Goal: Task Accomplishment & Management: Manage account settings

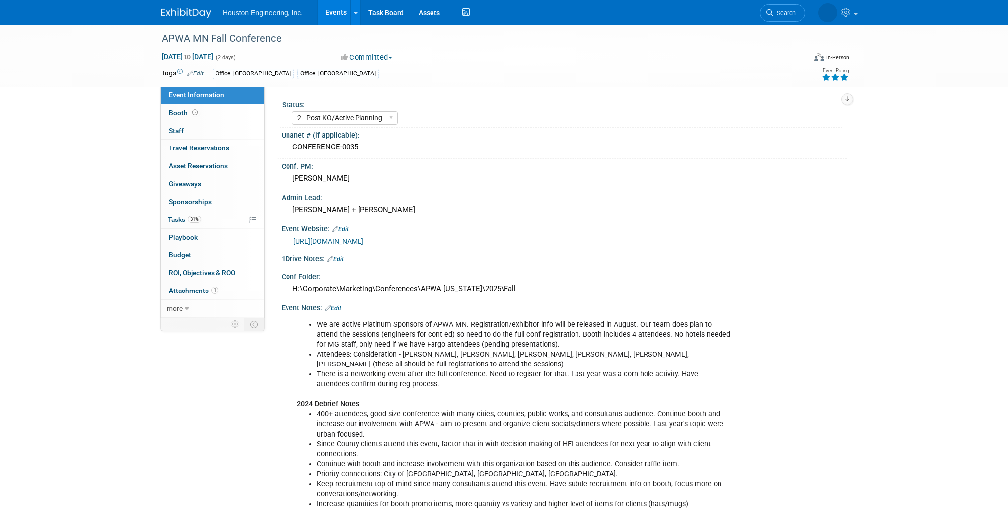
select select "2 - Post KO/Active Planning"
select select "Pending"
select select "Multi-sector/Any/All"
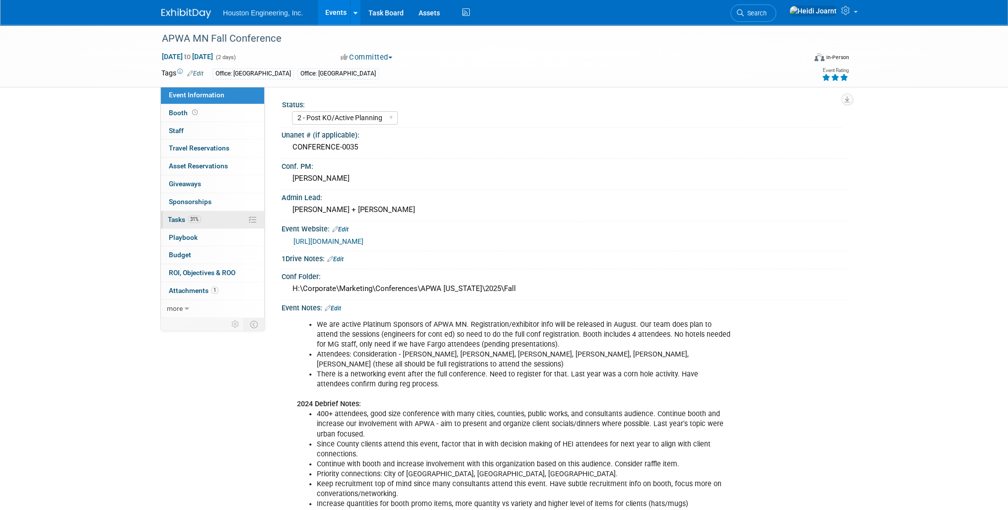
click at [220, 219] on link "31% Tasks 31%" at bounding box center [212, 219] width 103 height 17
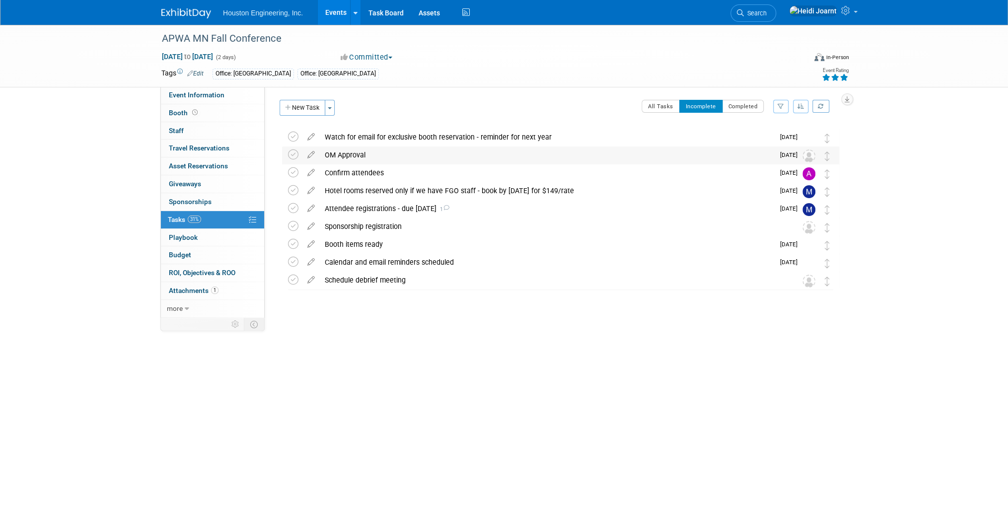
click at [462, 153] on div "OM Approval" at bounding box center [547, 155] width 454 height 17
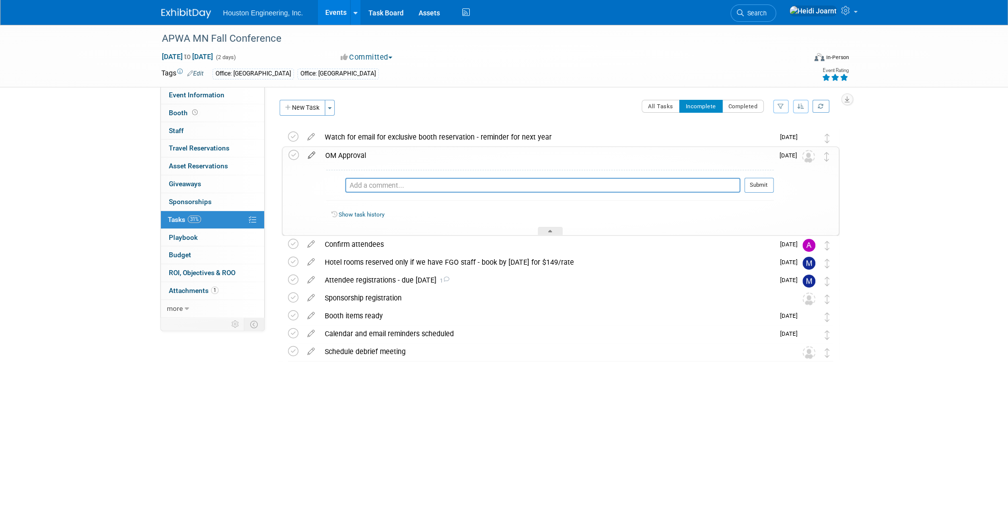
click at [311, 155] on icon at bounding box center [311, 153] width 17 height 12
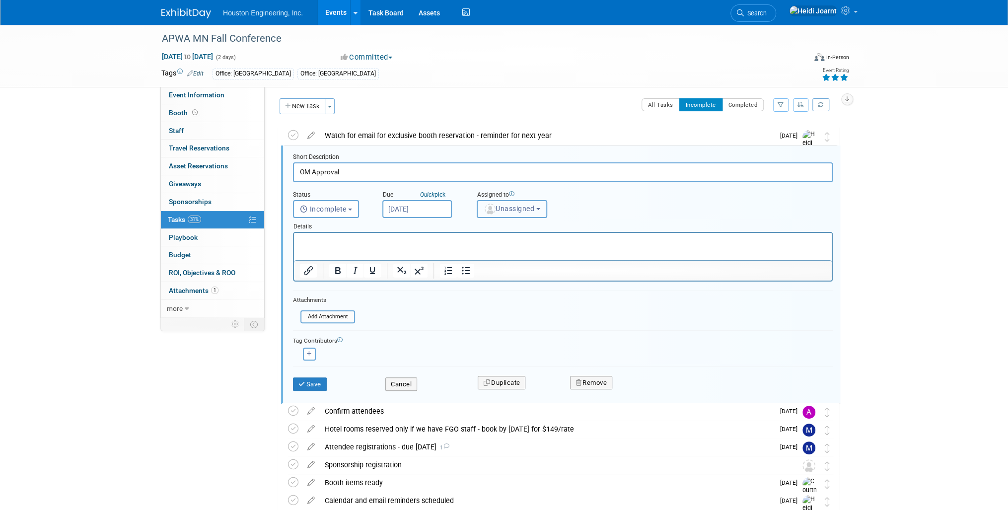
click at [493, 204] on img "button" at bounding box center [490, 209] width 11 height 11
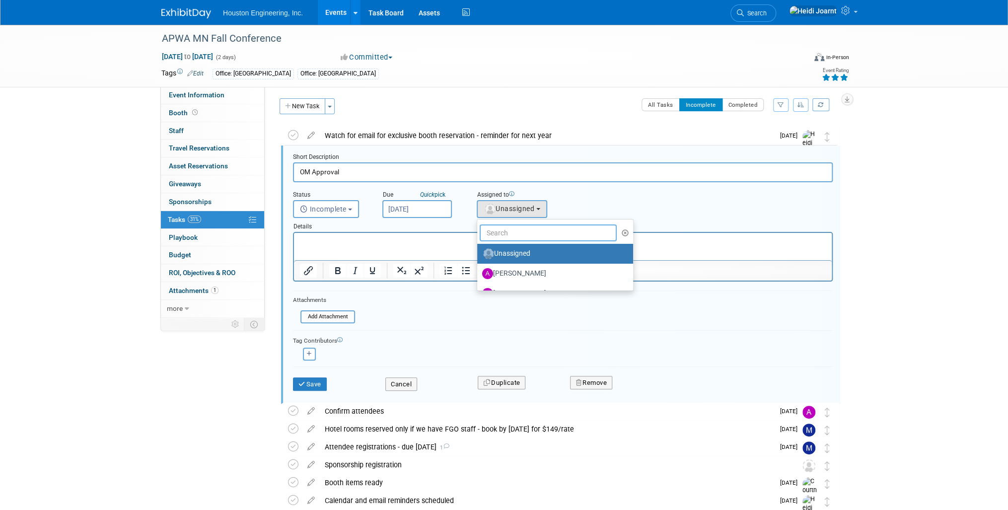
click at [514, 225] on input "text" at bounding box center [548, 233] width 137 height 17
type input "aa"
click at [519, 251] on label "Aaron Carrell" at bounding box center [534, 254] width 104 height 16
click at [479, 251] on input "[PERSON_NAME]" at bounding box center [475, 252] width 6 height 6
select select "bebc7a01-514c-4133-9056-10446589d2ac"
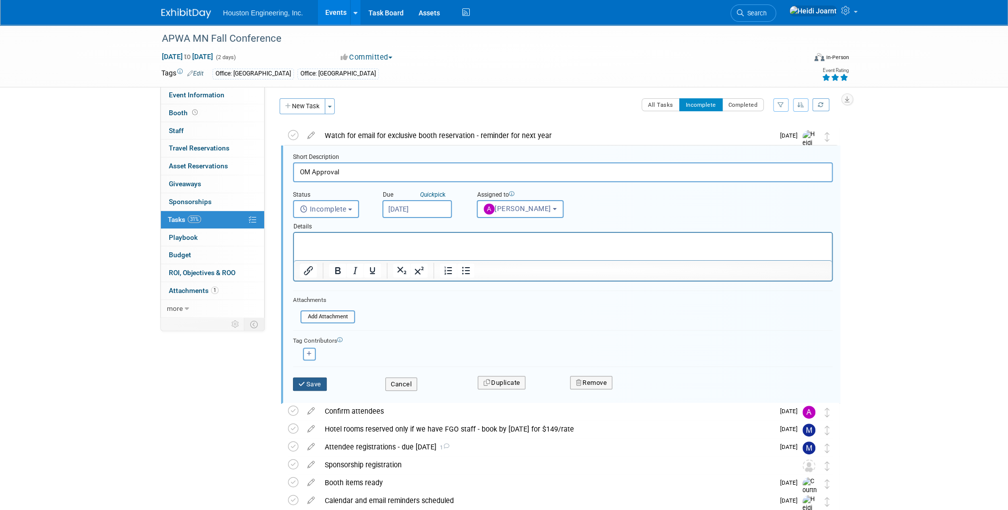
click at [320, 377] on button "Save" at bounding box center [310, 384] width 34 height 14
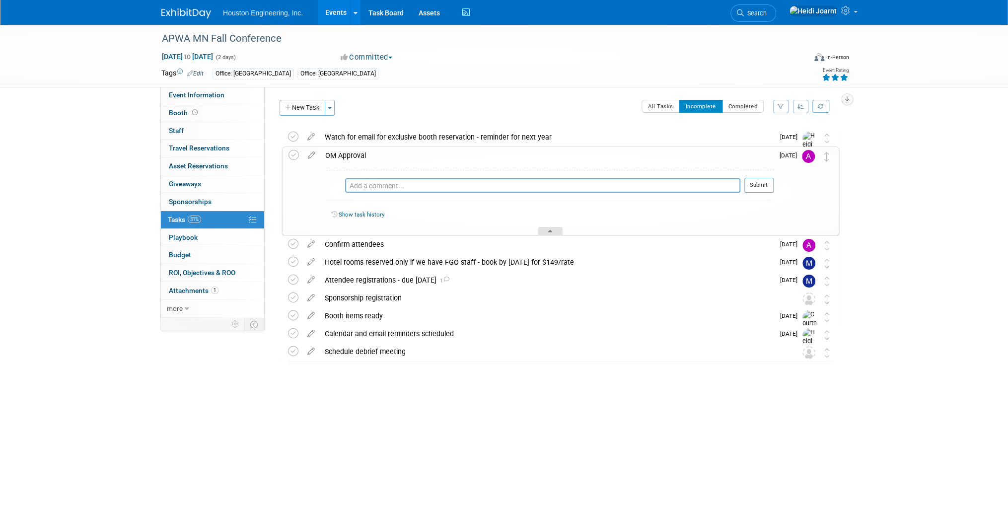
click at [551, 228] on div at bounding box center [550, 231] width 25 height 8
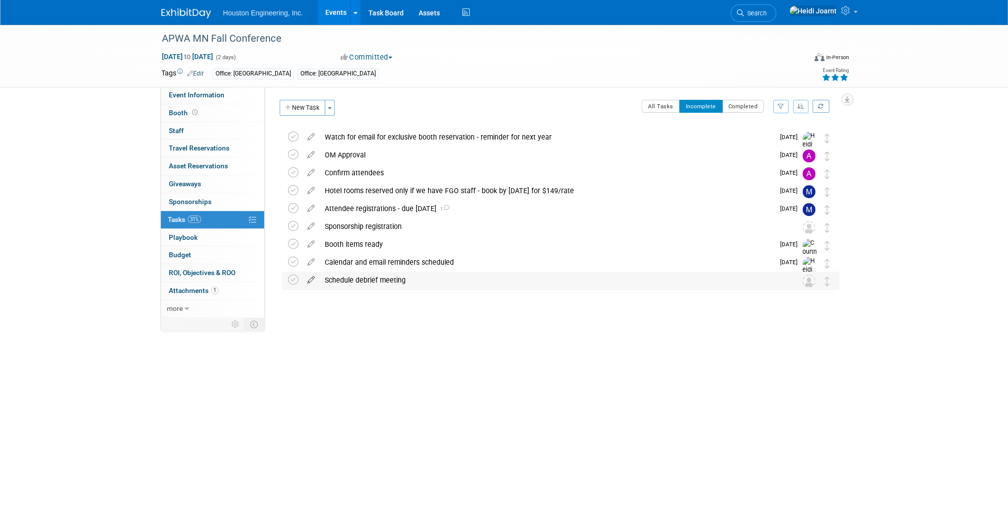
click at [309, 278] on icon at bounding box center [310, 278] width 17 height 12
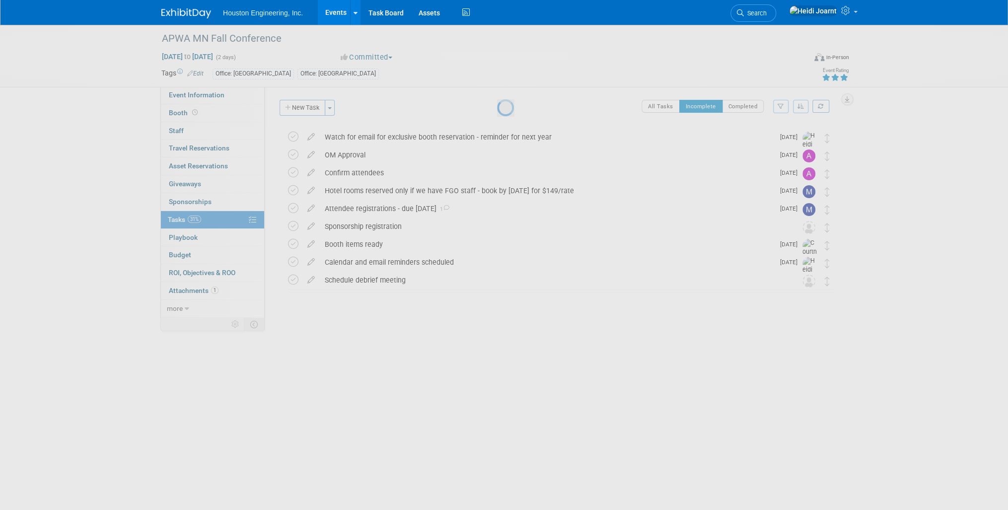
select select "8"
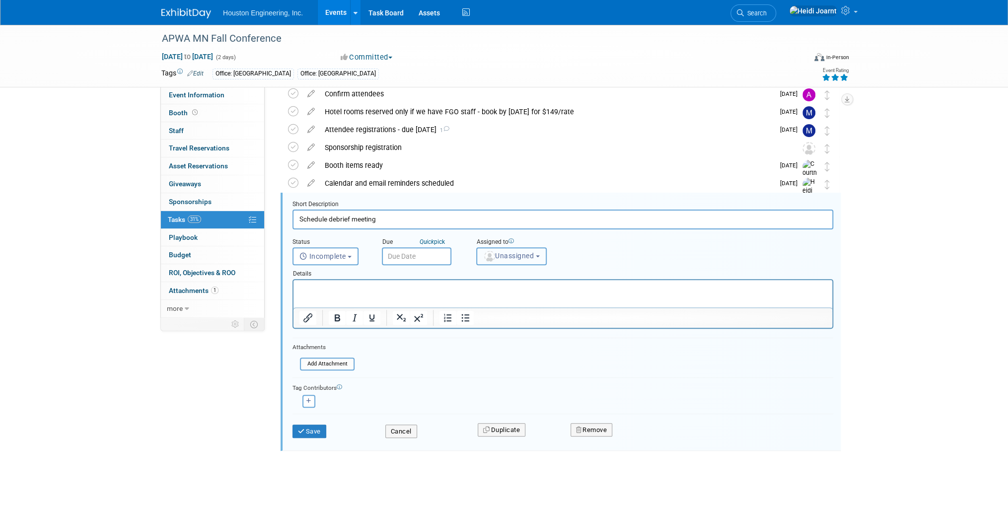
click at [517, 253] on span "Unassigned" at bounding box center [508, 256] width 51 height 8
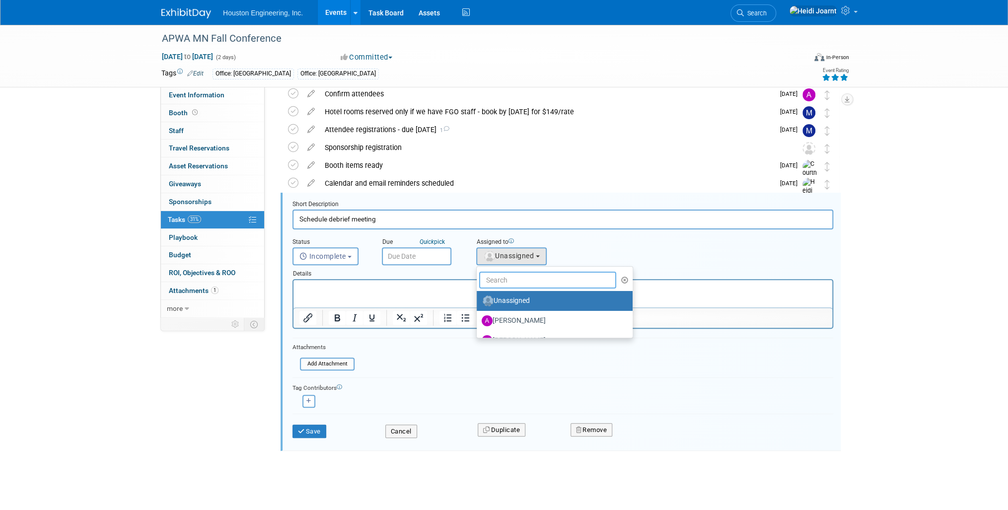
click at [516, 276] on input "text" at bounding box center [547, 280] width 137 height 17
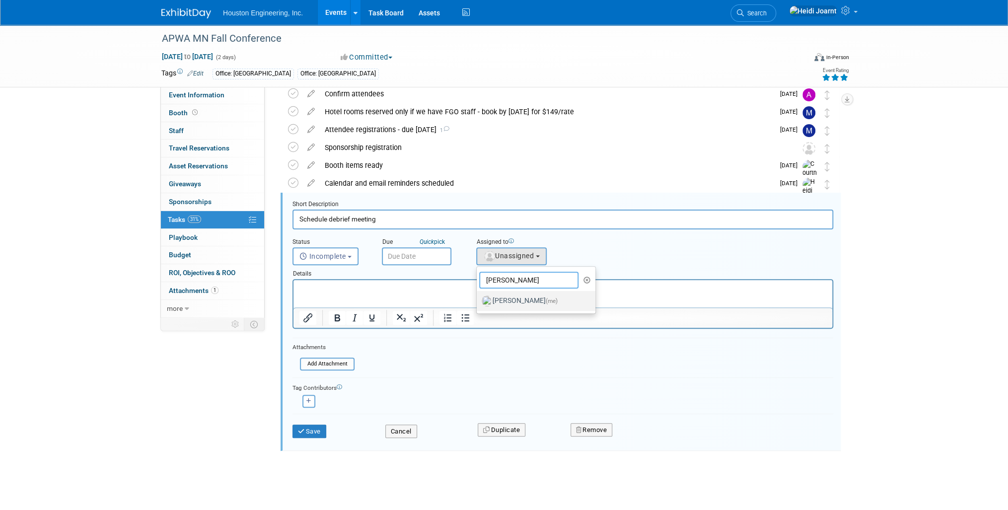
type input "[PERSON_NAME]"
click at [519, 297] on label "[PERSON_NAME] (me)" at bounding box center [534, 301] width 104 height 16
click at [478, 297] on input "[PERSON_NAME] (me)" at bounding box center [475, 300] width 6 height 6
select select "6d2580fd-cc23-403a-9f47-834f17e7f51f"
click at [413, 260] on input "text" at bounding box center [417, 256] width 70 height 18
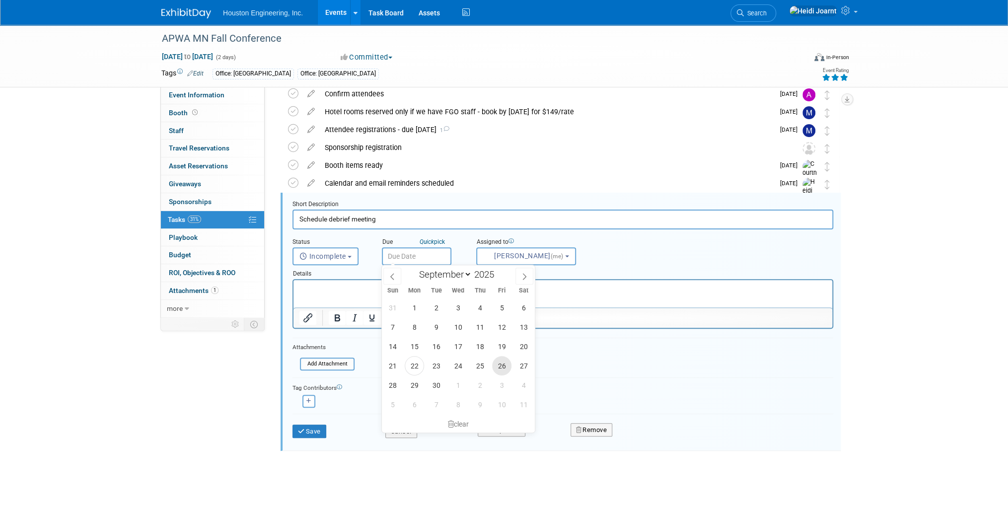
click at [502, 371] on span "26" at bounding box center [501, 365] width 19 height 19
type input "Sep 26, 2025"
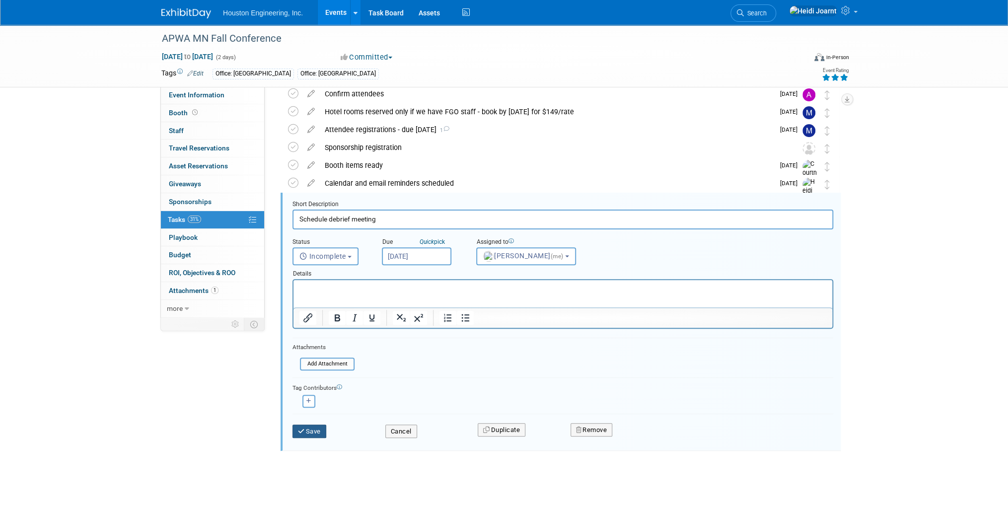
click at [316, 428] on button "Save" at bounding box center [310, 432] width 34 height 14
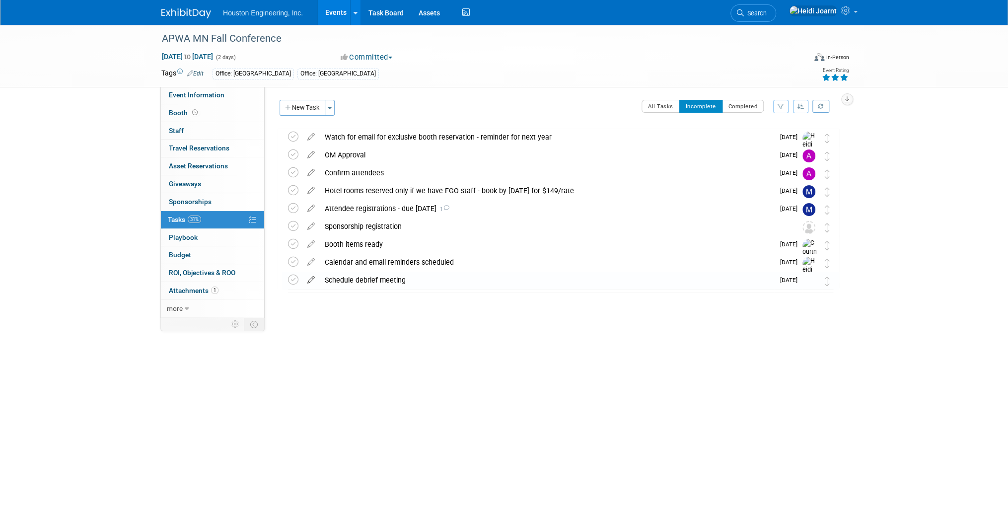
click at [311, 284] on icon at bounding box center [310, 278] width 17 height 12
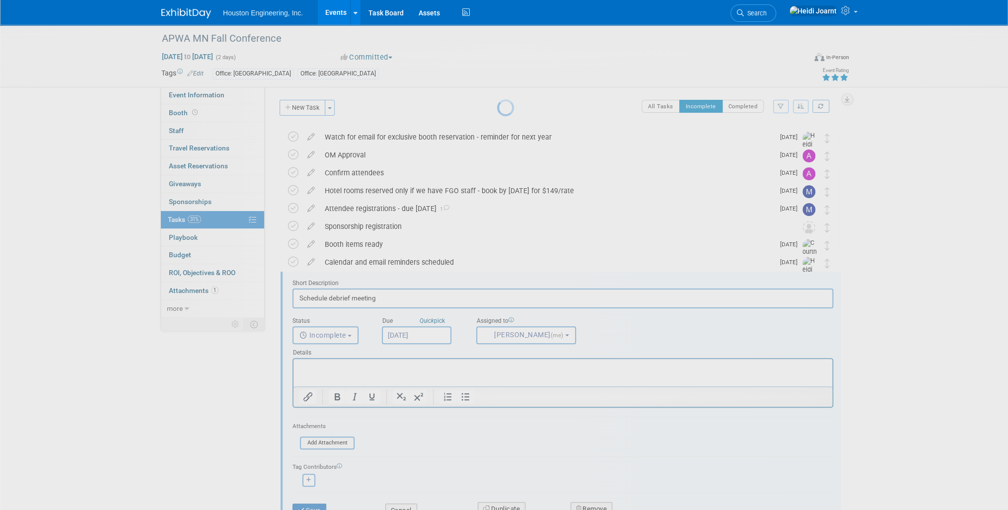
scroll to position [79, 0]
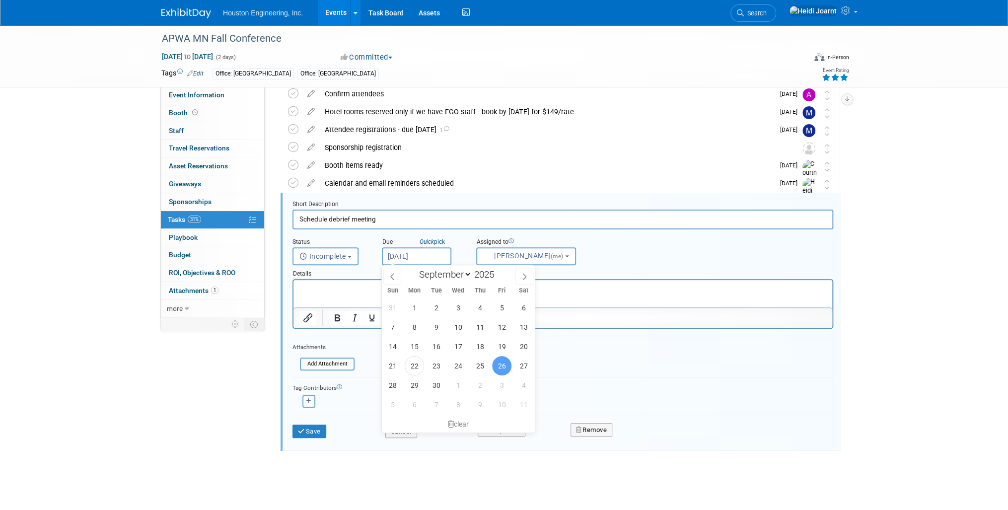
click at [435, 263] on body "Houston Engineering, Inc. Events Add Event Bulk Upload Events Shareable Event B…" at bounding box center [504, 176] width 1008 height 510
click at [497, 379] on span "3" at bounding box center [501, 385] width 19 height 19
type input "Oct 3, 2025"
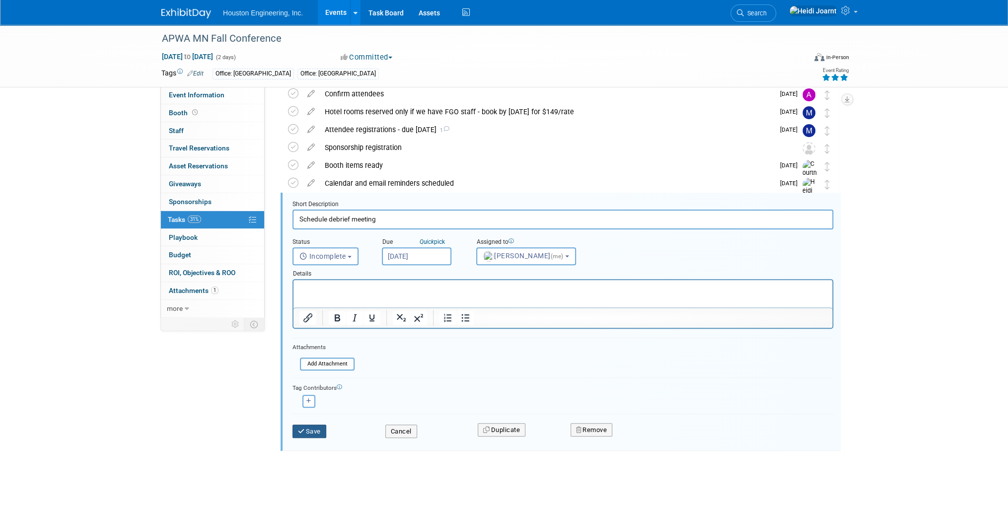
click at [319, 430] on button "Save" at bounding box center [310, 432] width 34 height 14
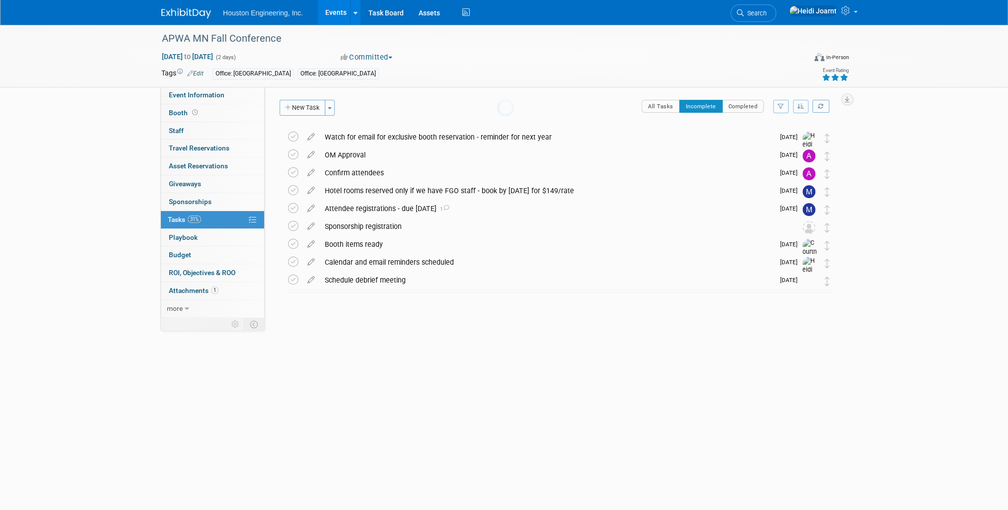
scroll to position [0, 0]
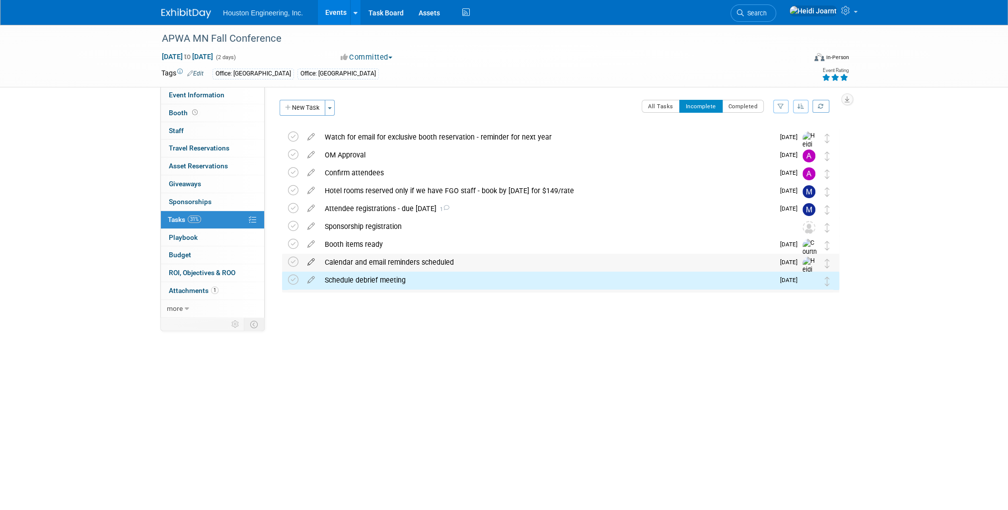
click at [314, 260] on icon at bounding box center [310, 260] width 17 height 12
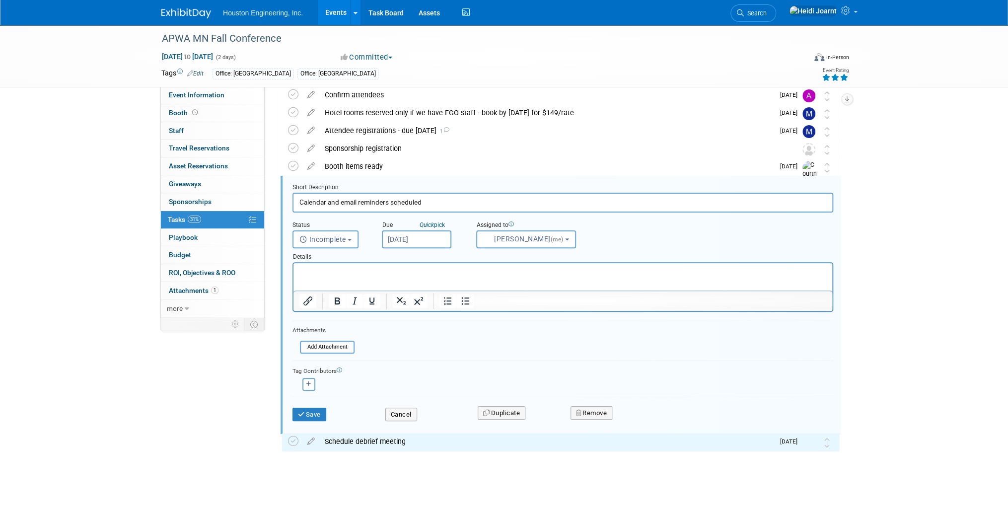
scroll to position [79, 0]
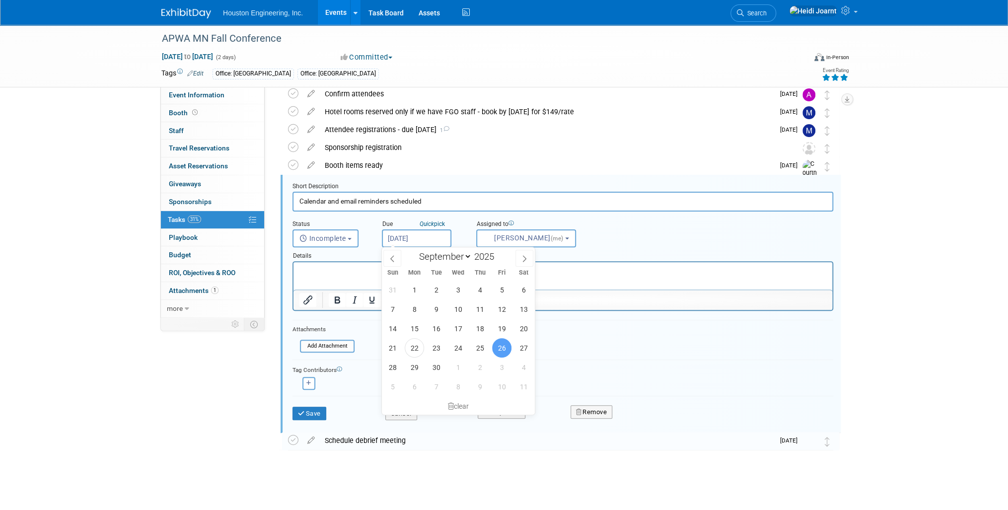
click at [433, 239] on input "Sep 26, 2025" at bounding box center [417, 238] width 70 height 18
click at [499, 367] on span "3" at bounding box center [501, 367] width 19 height 19
type input "Oct 3, 2025"
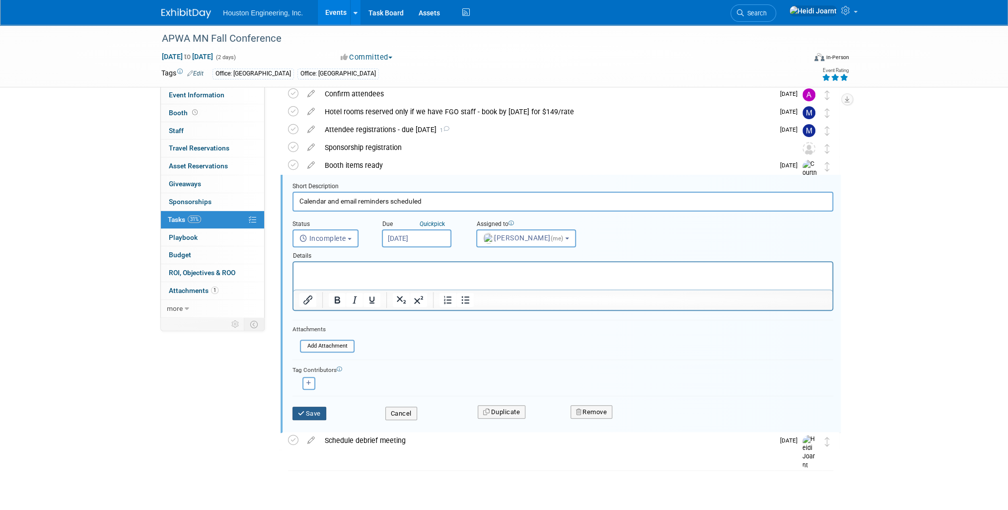
click at [312, 409] on button "Save" at bounding box center [310, 414] width 34 height 14
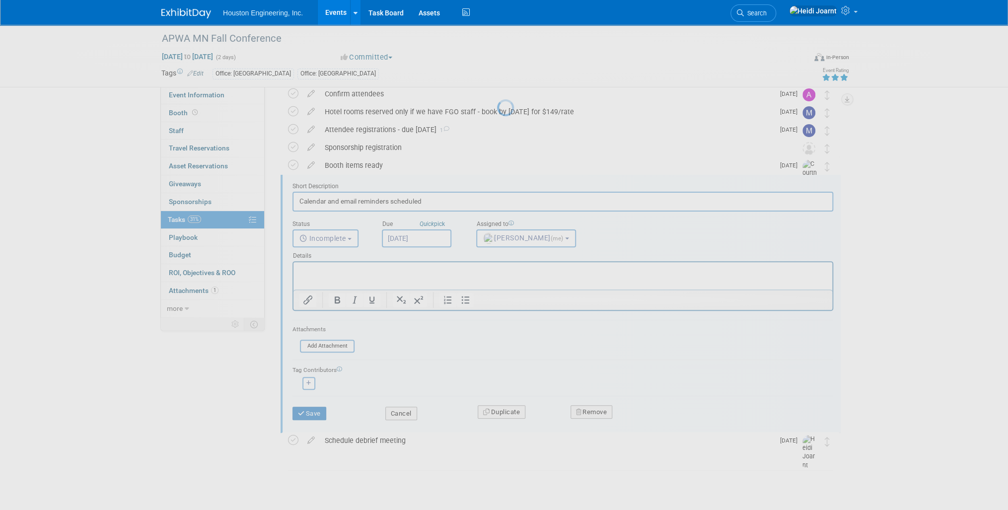
scroll to position [0, 0]
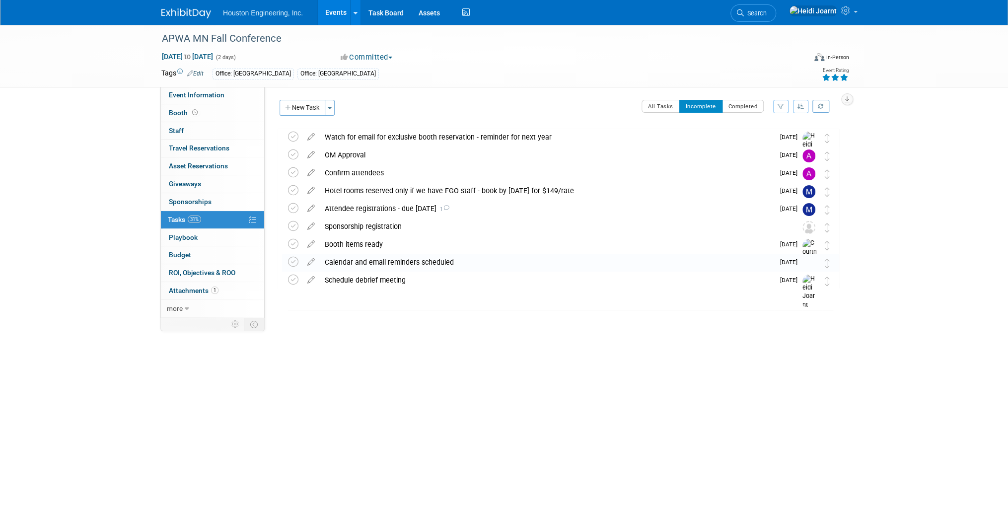
click at [337, 14] on link "Events" at bounding box center [336, 12] width 36 height 25
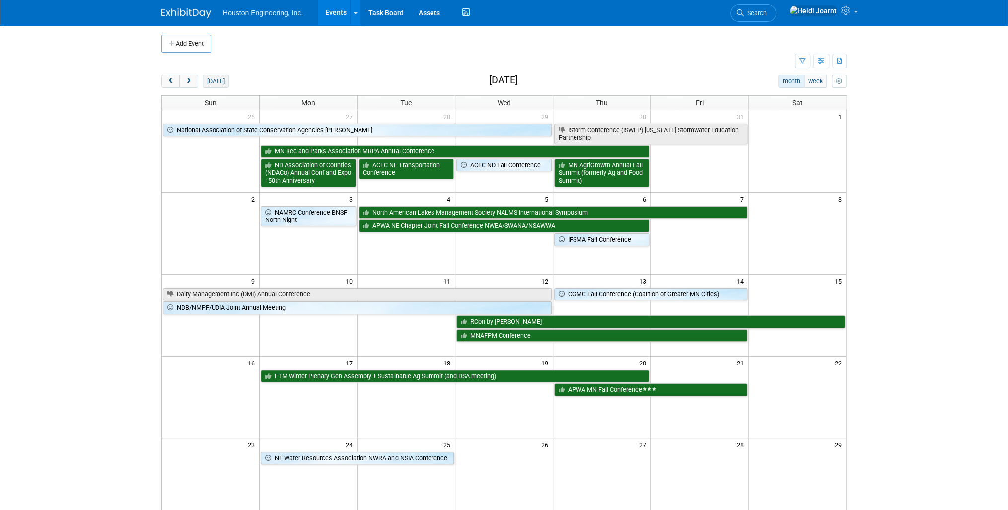
click at [225, 87] on button "[DATE]" at bounding box center [216, 81] width 26 height 13
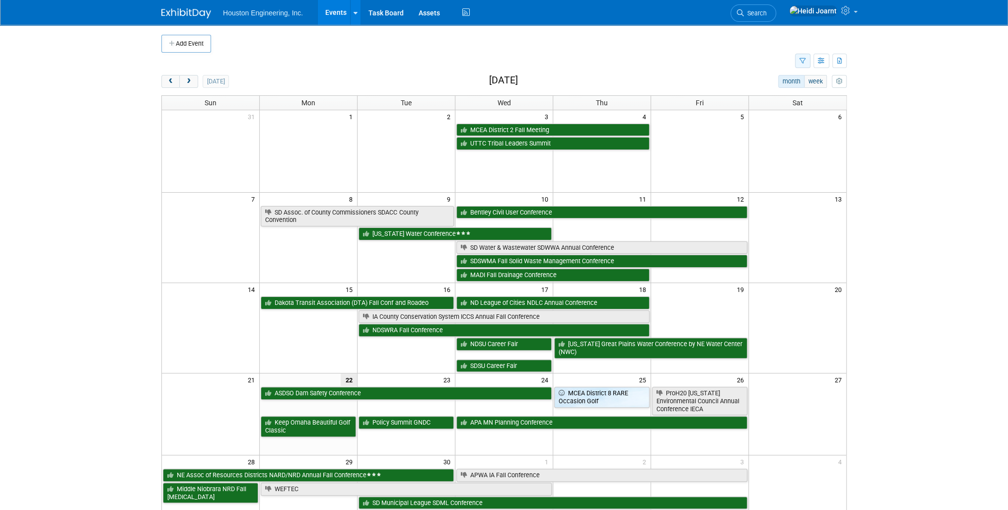
click at [804, 62] on icon "button" at bounding box center [803, 61] width 6 height 6
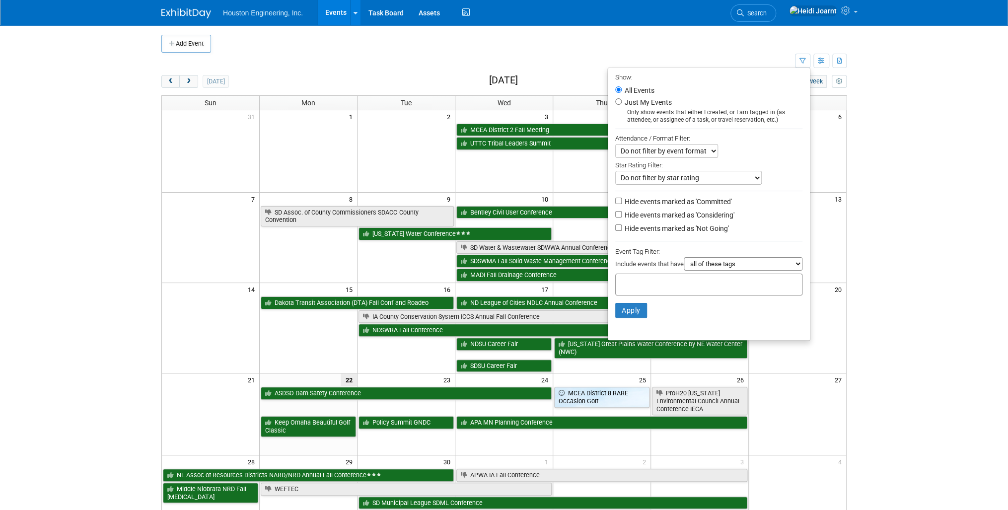
click at [654, 227] on label "Hide events marked as 'Not Going'" at bounding box center [676, 229] width 106 height 10
click at [622, 227] on input "Hide events marked as 'Not Going'" at bounding box center [618, 228] width 6 height 6
checkbox input "true"
click at [626, 306] on button "Apply" at bounding box center [631, 310] width 32 height 15
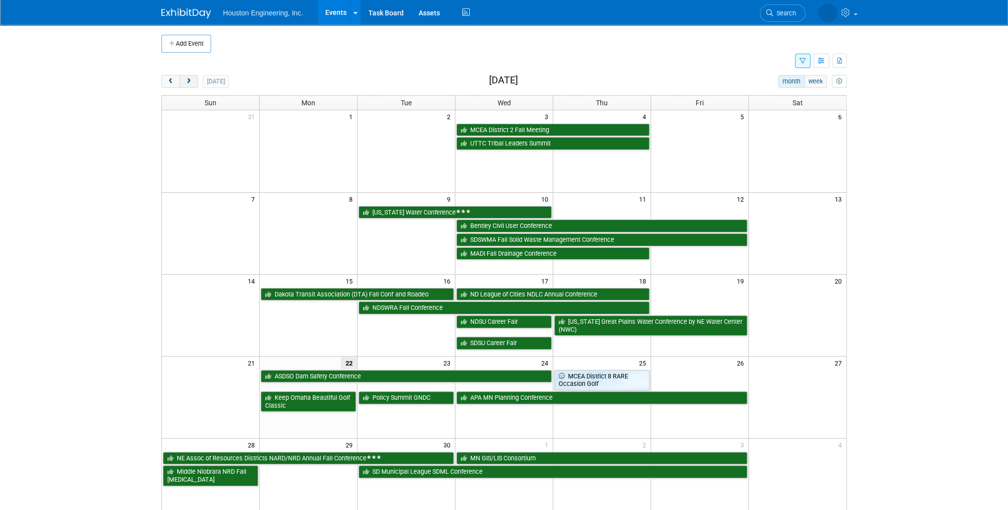
click at [194, 81] on button "next" at bounding box center [188, 81] width 18 height 13
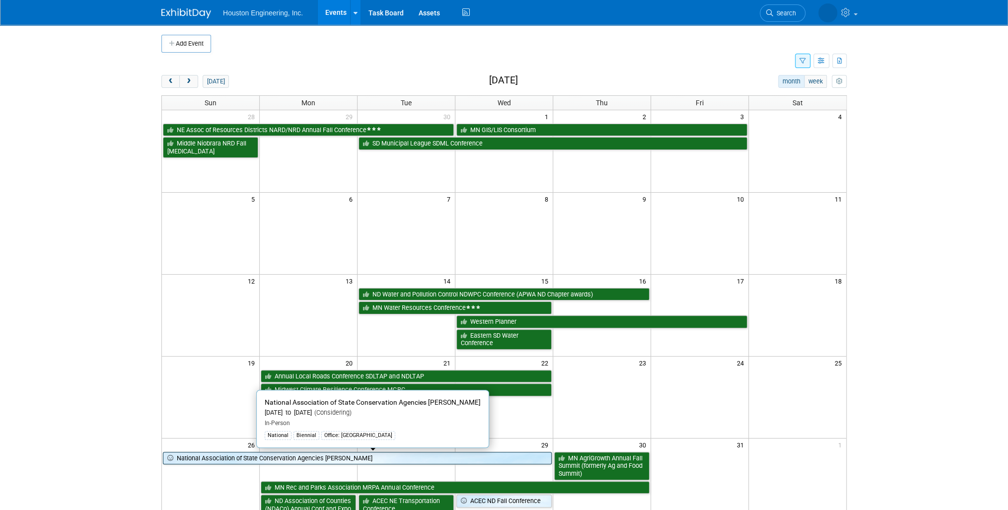
click at [348, 459] on link "National Association of State Conservation Agencies NASCA" at bounding box center [357, 458] width 389 height 13
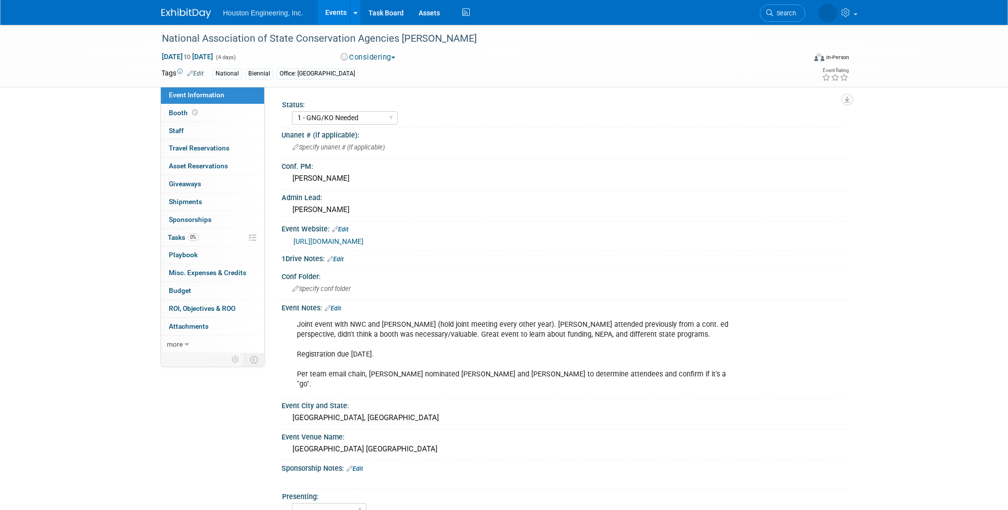
select select "1 - GNG/KO Needed"
select select "Environmental"
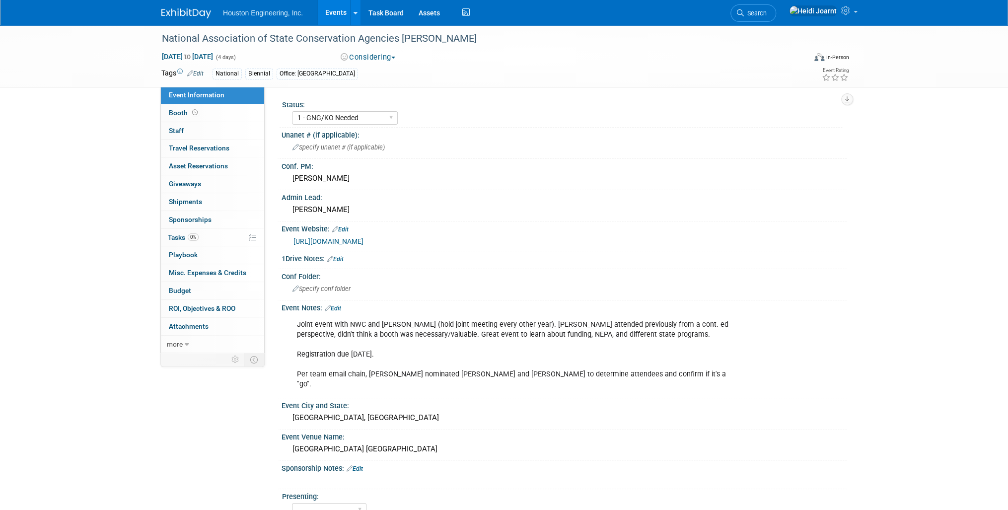
click at [379, 60] on button "Considering" at bounding box center [368, 57] width 62 height 10
click at [383, 101] on link "Not Going" at bounding box center [377, 101] width 78 height 14
click at [340, 305] on link "Edit" at bounding box center [333, 308] width 16 height 7
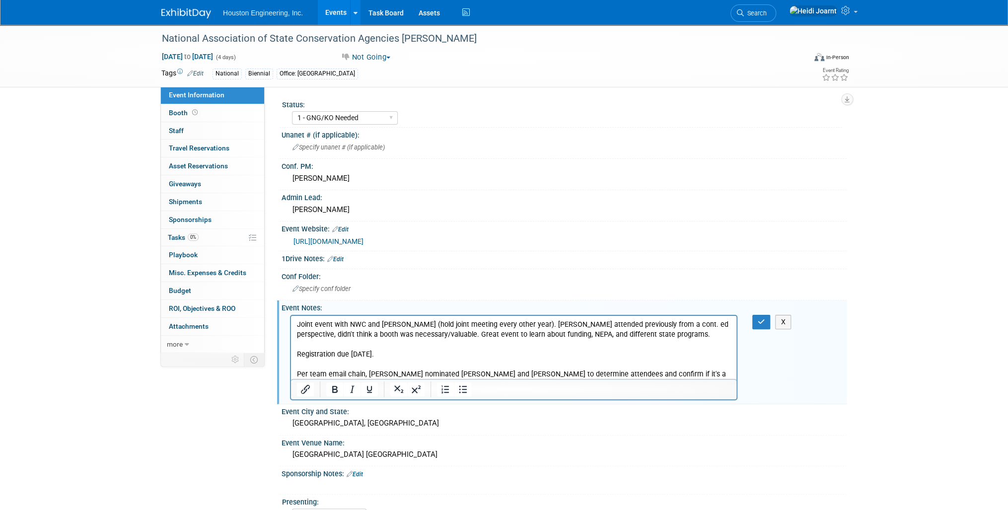
click at [645, 372] on p "Joint event with NWC and NASCA (hold joint meeting every other year). Janel att…" at bounding box center [514, 354] width 434 height 70
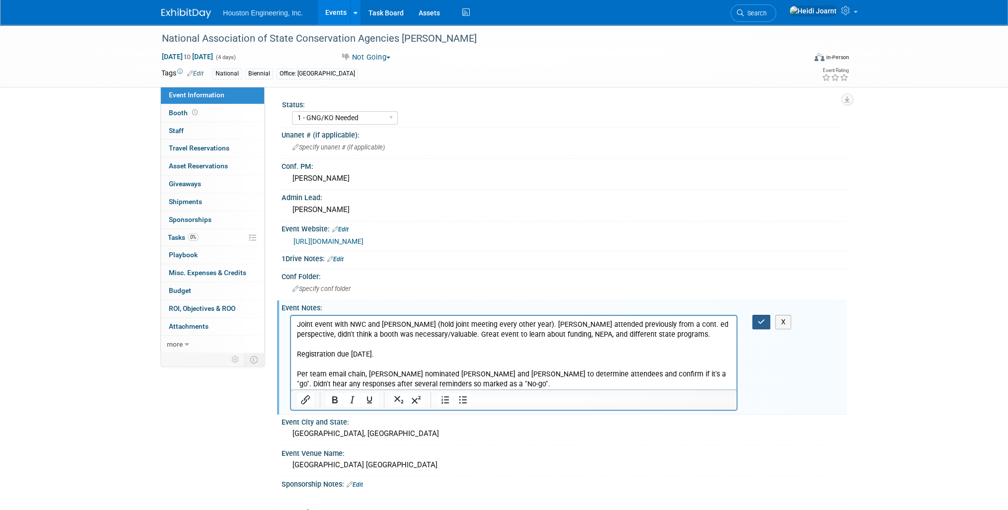
click at [761, 323] on button "button" at bounding box center [762, 322] width 18 height 14
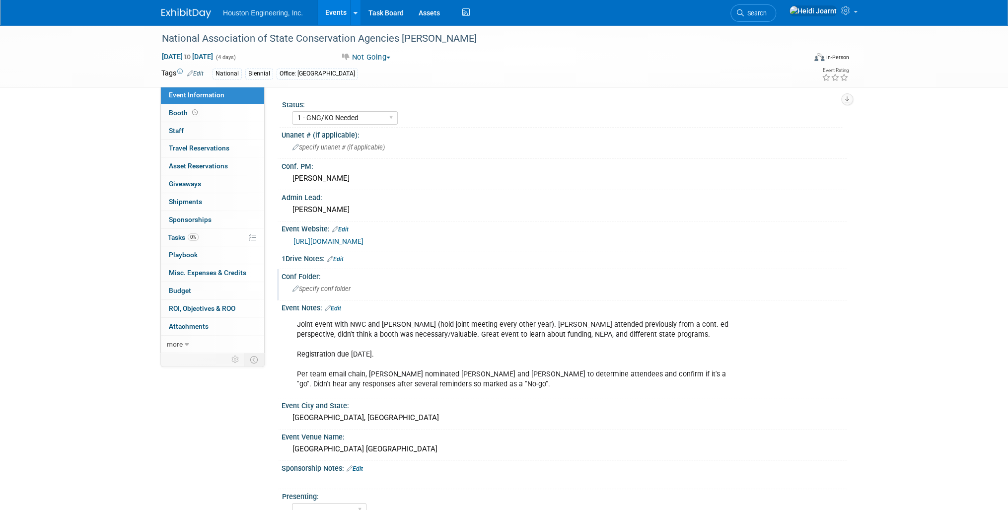
click at [356, 287] on div "Specify conf folder" at bounding box center [564, 288] width 550 height 15
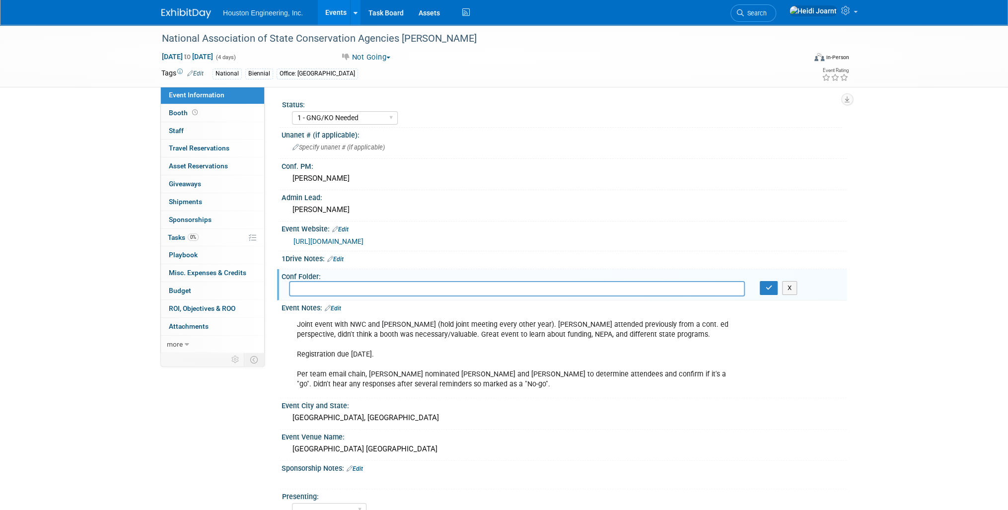
click at [427, 282] on input "text" at bounding box center [517, 288] width 456 height 15
paste input "H:\Corporate\Marketing\Conferences\WAFSCM - WI Assoc of Floodplain Stormwater"
type input "H:\Corporate\Marketing\Conferences\WAFSCM - WI Assoc of Floodplain Stormwater"
click at [459, 37] on div "National Association of State Conservation Agencies [PERSON_NAME]" at bounding box center [474, 39] width 632 height 18
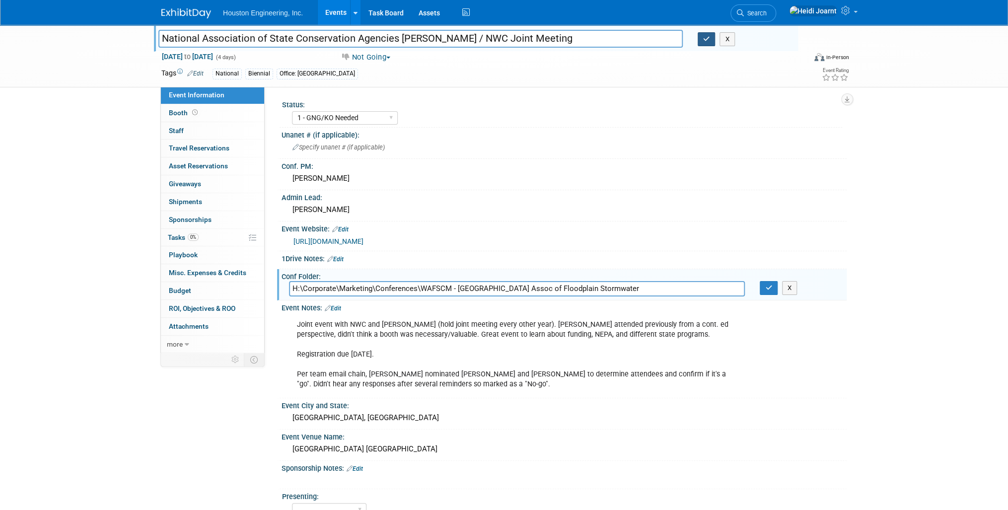
type input "National Association of State Conservation Agencies NASCA / NWC Joint Meeting"
click at [704, 38] on icon "button" at bounding box center [706, 39] width 7 height 6
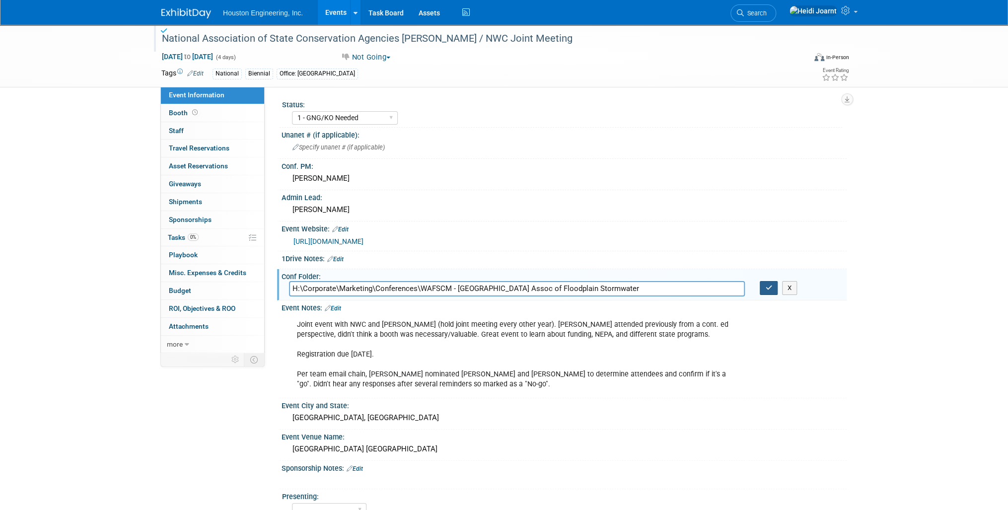
click at [769, 285] on icon "button" at bounding box center [768, 288] width 7 height 6
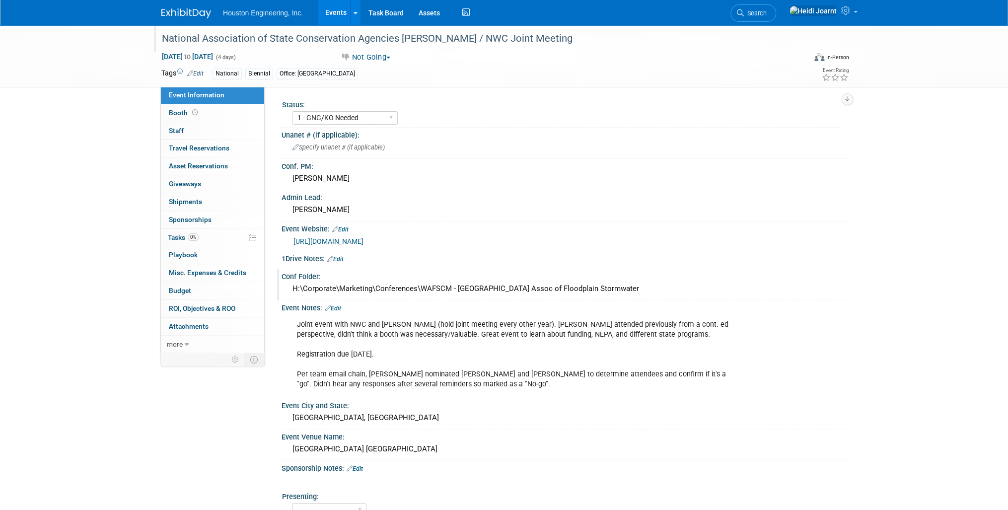
click at [338, 286] on div "H:\Corporate\Marketing\Conferences\WAFSCM - WI Assoc of Floodplain Stormwater" at bounding box center [564, 288] width 550 height 15
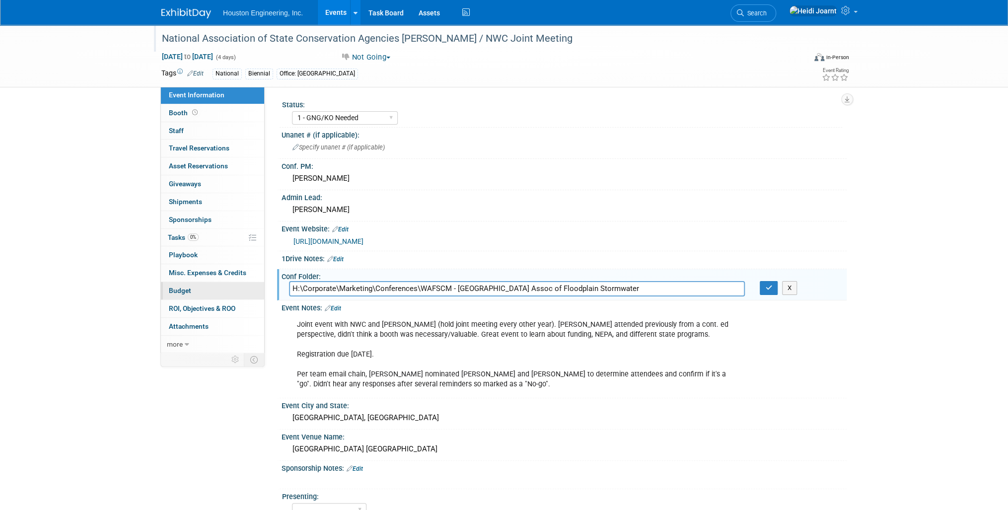
drag, startPoint x: 640, startPoint y: 288, endPoint x: 162, endPoint y: 292, distance: 477.9
click at [162, 292] on div "Event Information Event Info Booth Booth 0 Staff 0 Staff 0 Travel Reservations …" at bounding box center [504, 326] width 700 height 602
type input "H:\Corporate\Marketing\Conferences\[PERSON_NAME] & NWC Conservation"
click at [769, 287] on icon "button" at bounding box center [768, 288] width 7 height 6
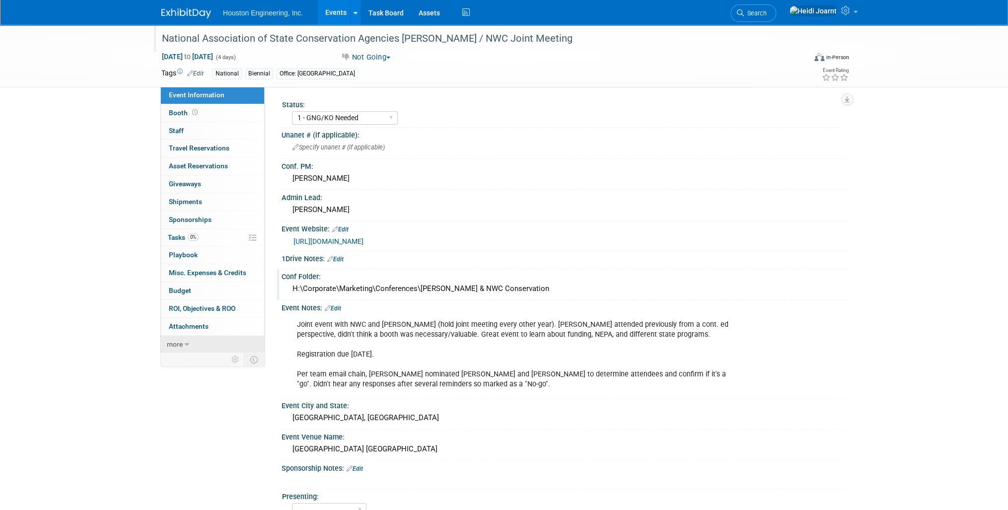
click at [187, 342] on icon at bounding box center [187, 344] width 4 height 7
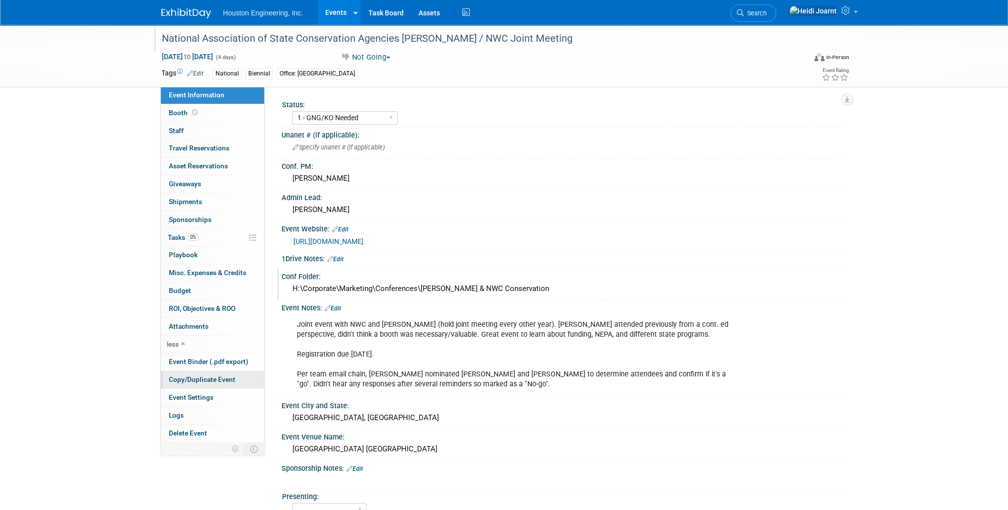
click at [210, 376] on span "Copy/Duplicate Event" at bounding box center [202, 380] width 67 height 8
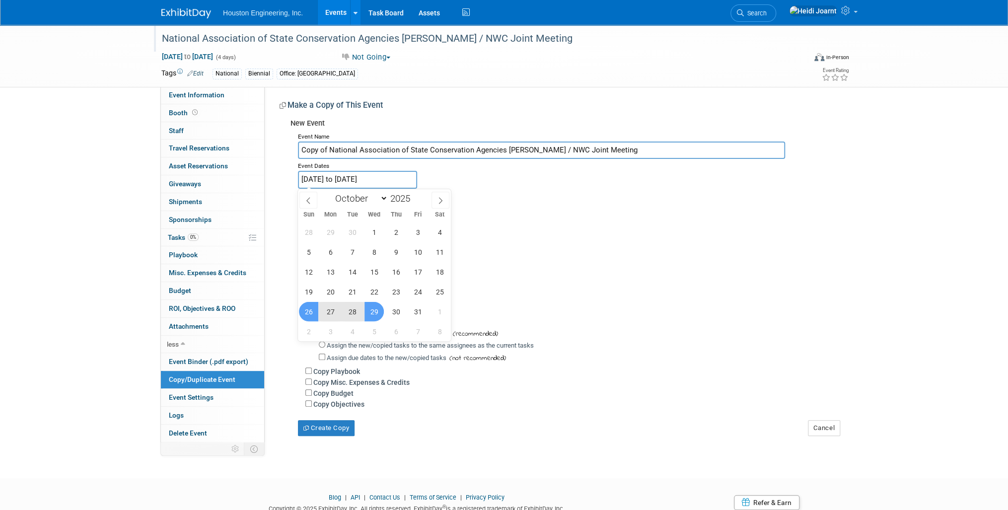
click at [391, 177] on input "Oct 26, 2025 to Oct 29, 2025" at bounding box center [357, 179] width 119 height 17
click at [416, 195] on span at bounding box center [414, 196] width 7 height 6
type input "2026"
click at [306, 311] on span "25" at bounding box center [308, 311] width 19 height 19
click at [377, 312] on span "28" at bounding box center [374, 311] width 19 height 19
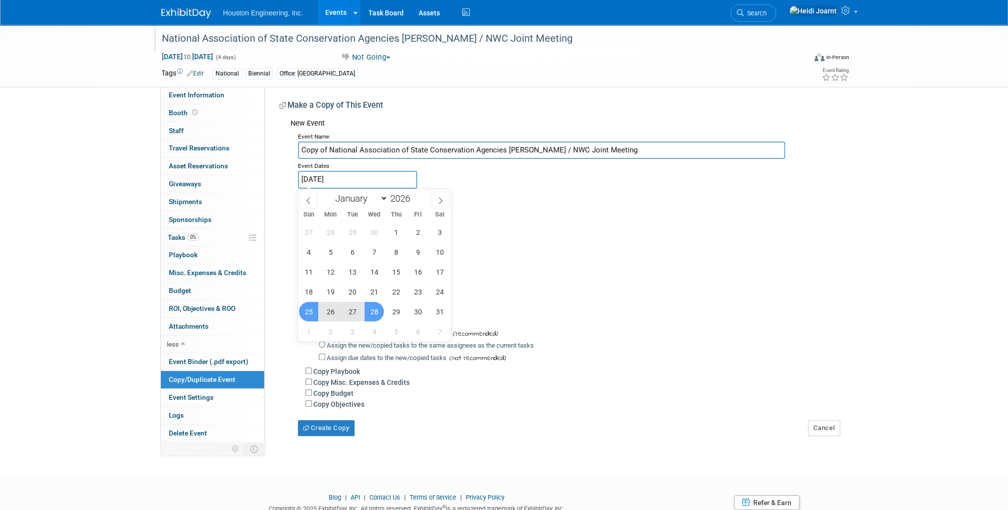
type input "[DATE] to [DATE]"
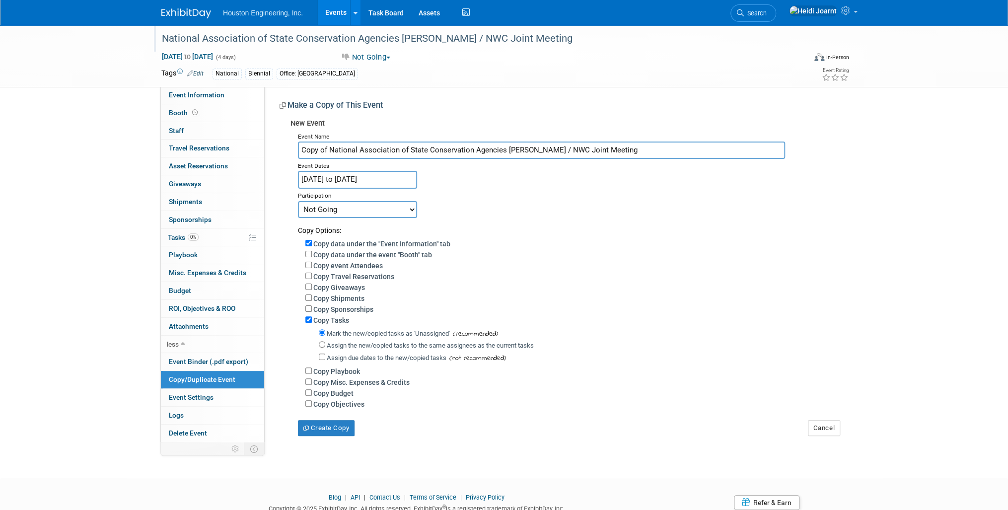
click at [334, 209] on select "Committed Considering Not Going" at bounding box center [357, 209] width 119 height 17
select select "2"
click at [298, 201] on select "Committed Considering Not Going" at bounding box center [357, 209] width 119 height 17
click at [347, 423] on button "Create Copy" at bounding box center [326, 428] width 57 height 16
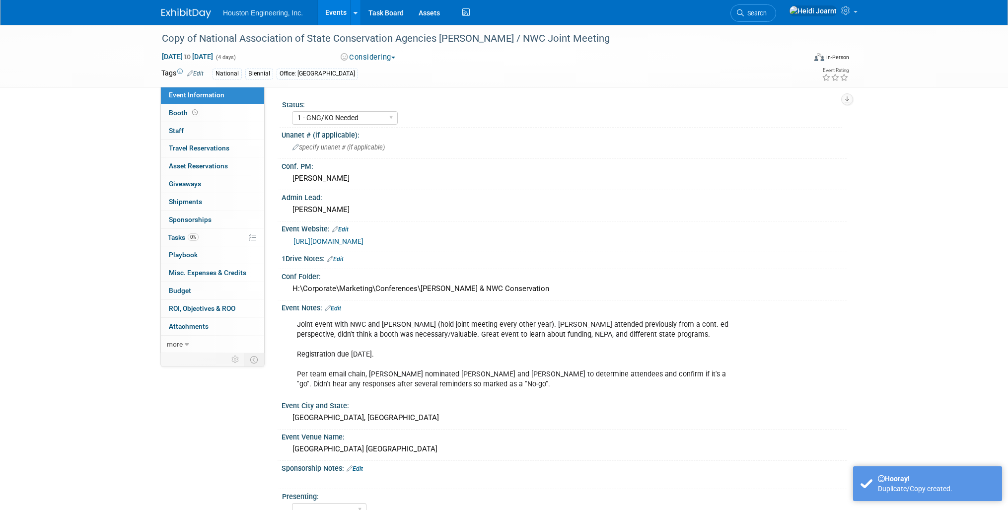
select select "1 - GNG/KO Needed"
select select "Environmental"
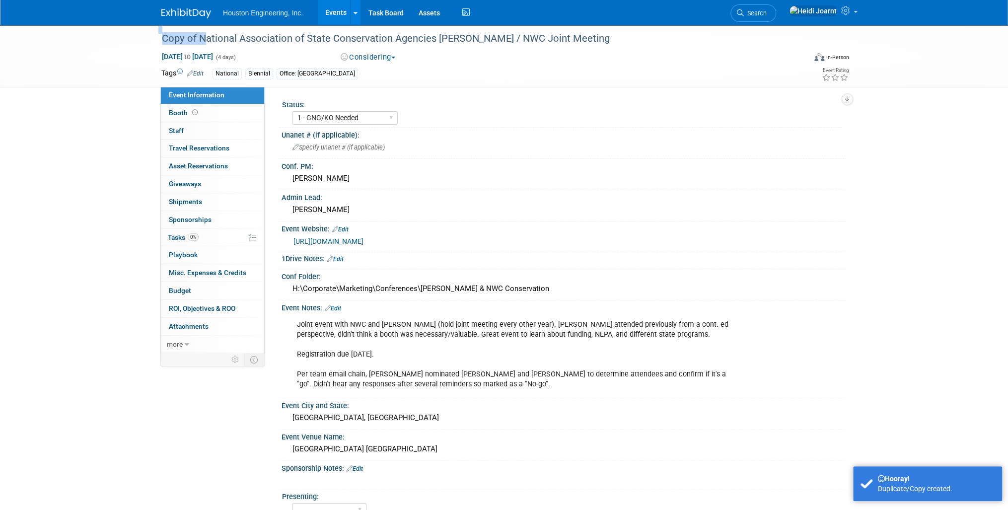
drag, startPoint x: 199, startPoint y: 37, endPoint x: 114, endPoint y: 31, distance: 84.6
click at [114, 31] on div "Copy of National Association of State Conservation Agencies NASCA / NWC Joint M…" at bounding box center [504, 56] width 1008 height 63
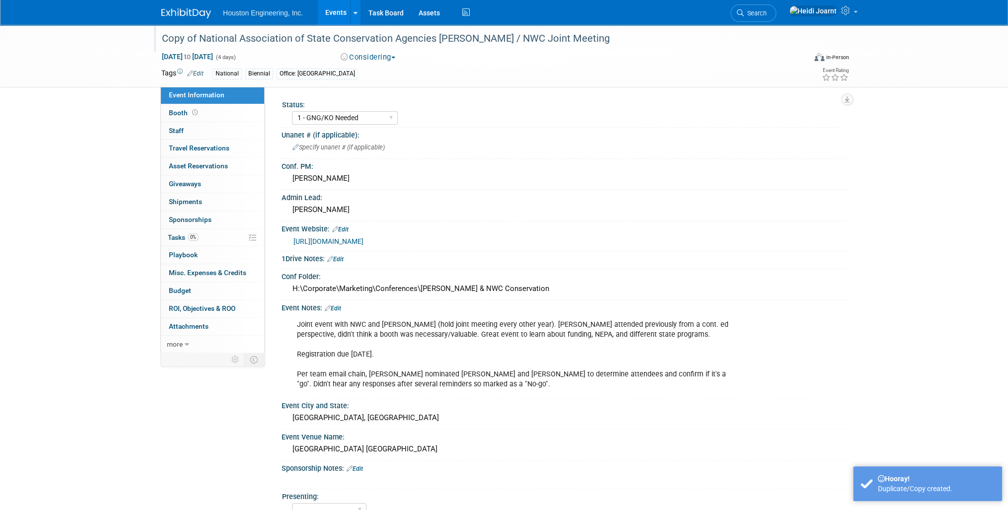
drag, startPoint x: 114, startPoint y: 31, endPoint x: 207, endPoint y: 38, distance: 92.6
click at [207, 38] on div "Copy of National Association of State Conservation Agencies [PERSON_NAME] / NWC…" at bounding box center [474, 39] width 632 height 18
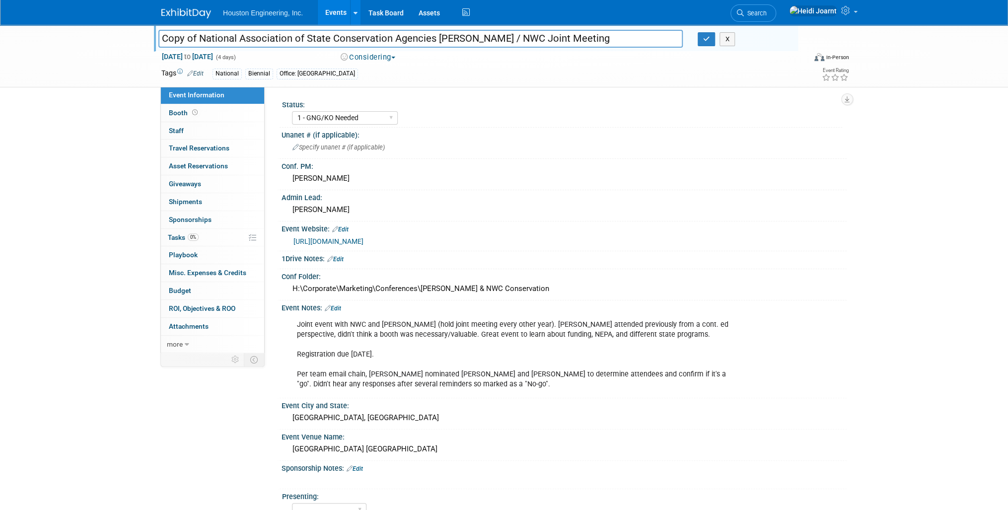
drag, startPoint x: 198, startPoint y: 39, endPoint x: 147, endPoint y: 39, distance: 50.7
click at [147, 39] on div "Copy of National Association of State Conservation Agencies NASCA / NWC Joint M…" at bounding box center [504, 56] width 1008 height 63
type input "National Association of State Conservation Agencies [PERSON_NAME] / NWC Joint M…"
click at [702, 45] on button "button" at bounding box center [707, 39] width 18 height 14
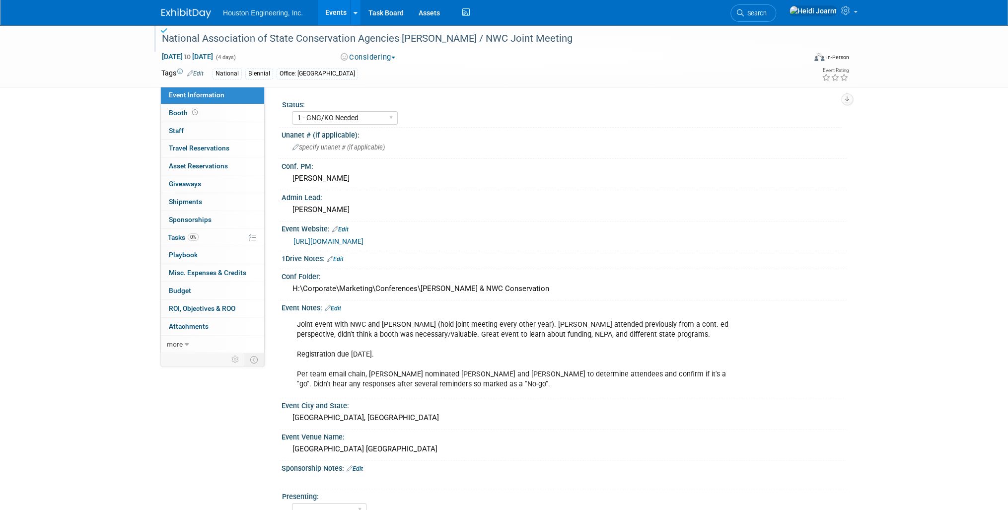
click at [338, 305] on link "Edit" at bounding box center [333, 308] width 16 height 7
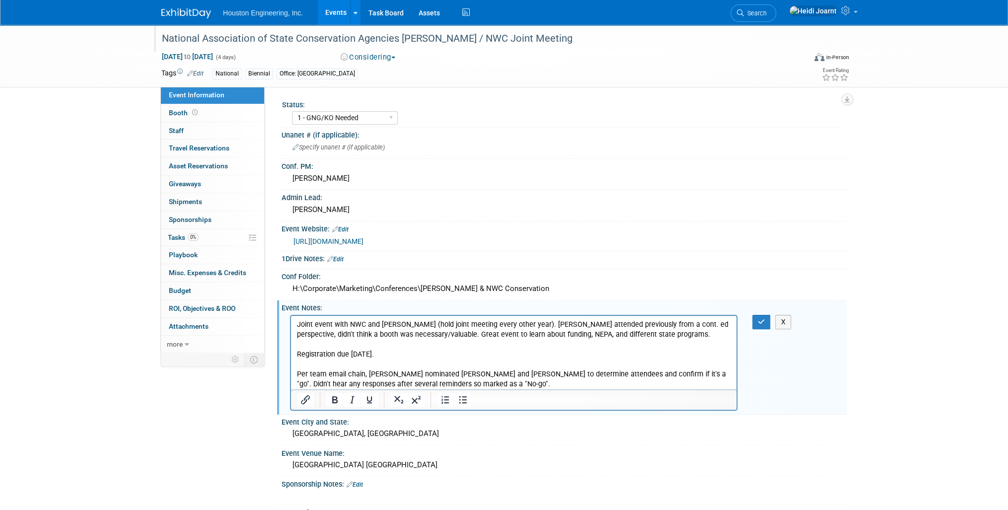
click at [322, 368] on p "Joint event with NWC and NASCA (hold joint meeting every other year). Janel att…" at bounding box center [514, 354] width 434 height 70
click at [436, 328] on p "Joint event with NWC and NASCA (hold joint meeting every other year). Janel att…" at bounding box center [514, 354] width 434 height 70
drag, startPoint x: 404, startPoint y: 322, endPoint x: 297, endPoint y: 318, distance: 107.4
click at [297, 318] on html "Joint event with NWC and NASCA (hold joint meeting every other year). Janel att…" at bounding box center [514, 352] width 446 height 74
click at [214, 55] on span "Oct 25, 2026 to Oct 28, 2026" at bounding box center [187, 56] width 52 height 9
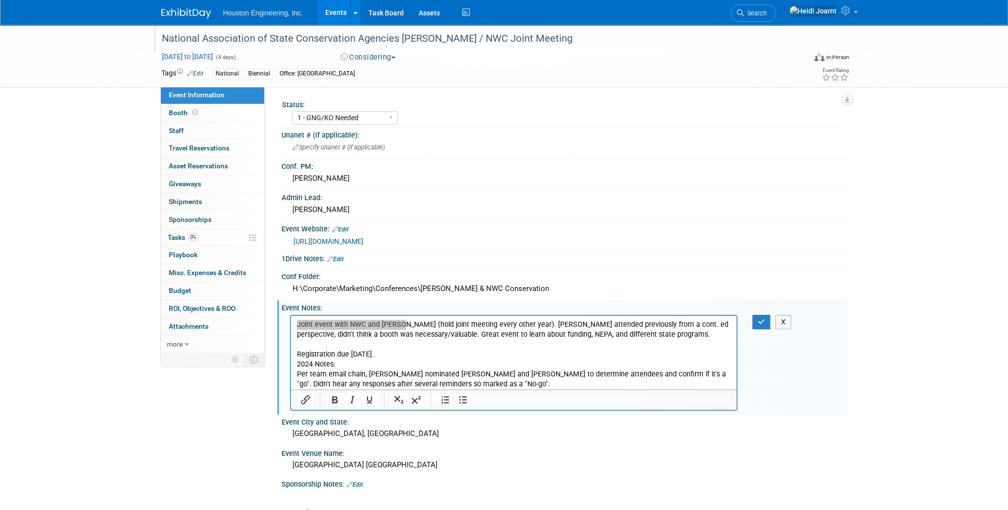
select select "9"
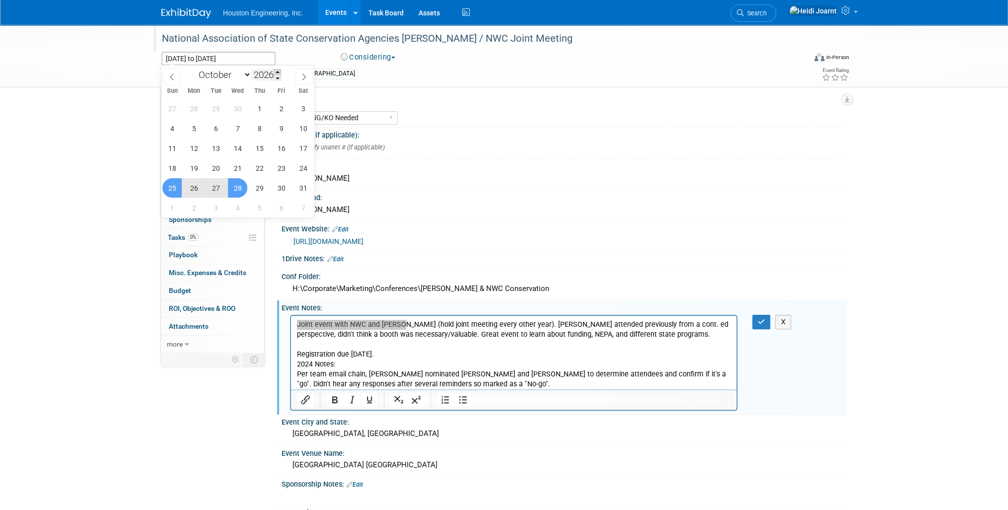
click at [277, 70] on span at bounding box center [277, 72] width 7 height 6
type input "2027"
click at [424, 77] on div "National Biennial Office: Omaha" at bounding box center [473, 74] width 520 height 11
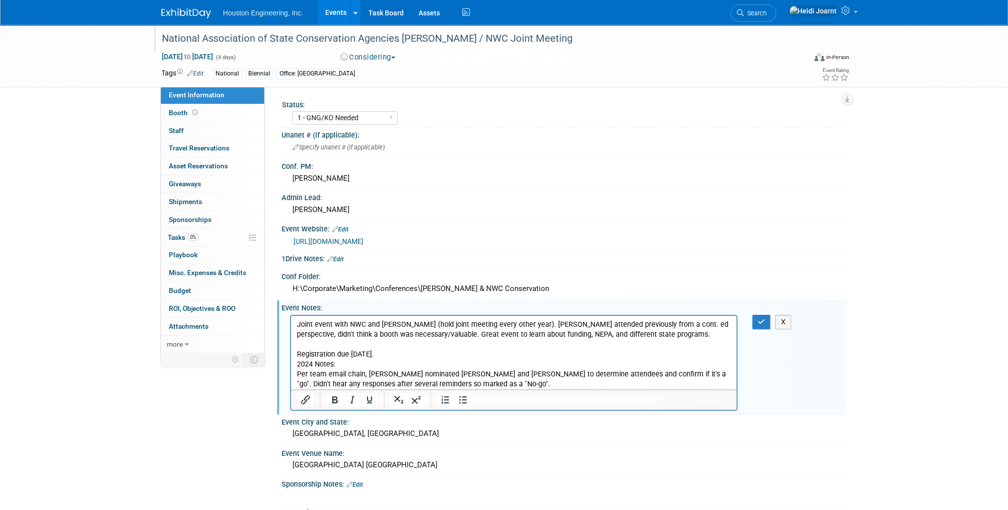
click at [428, 351] on p "Joint event with NWC and NASCA (hold joint meeting every other year). Janel att…" at bounding box center [514, 354] width 434 height 70
click at [339, 366] on p "Joint event with NWC and NASCA (hold joint meeting every other year). Janel att…" at bounding box center [514, 354] width 434 height 70
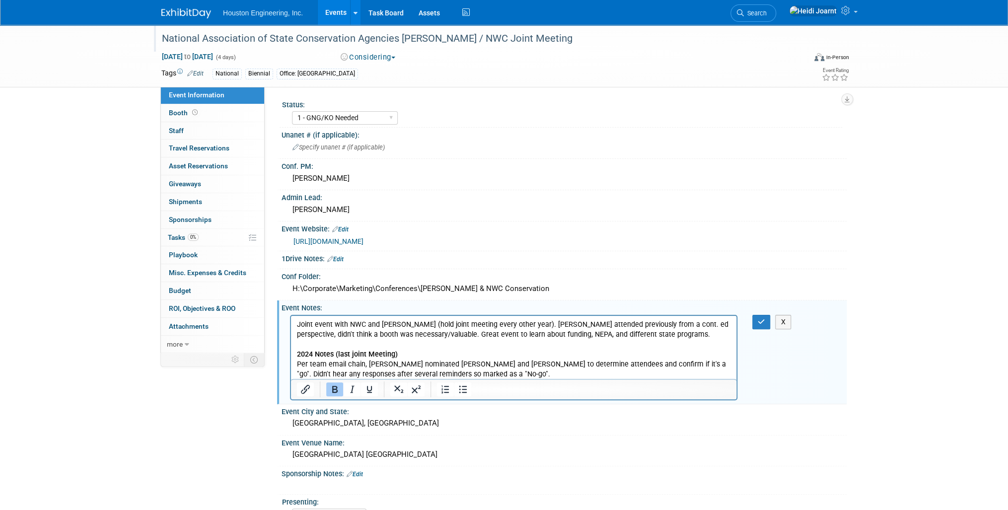
click at [651, 338] on p "Joint event with NWC and NASCA (hold joint meeting every other year). Janel att…" at bounding box center [514, 349] width 434 height 60
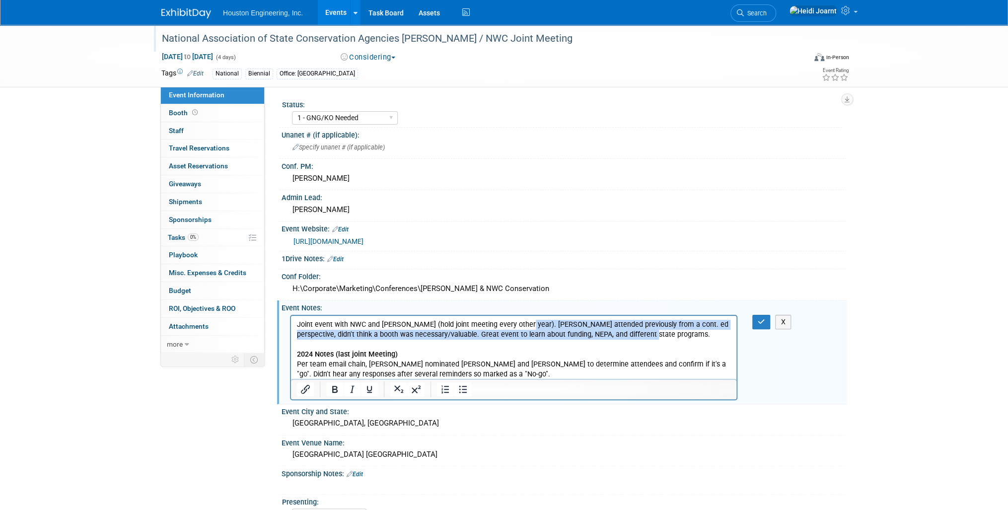
drag, startPoint x: 643, startPoint y: 335, endPoint x: 523, endPoint y: 328, distance: 120.4
click at [523, 328] on p "Joint event with NWC and NASCA (hold joint meeting every other year). Janel att…" at bounding box center [514, 349] width 434 height 60
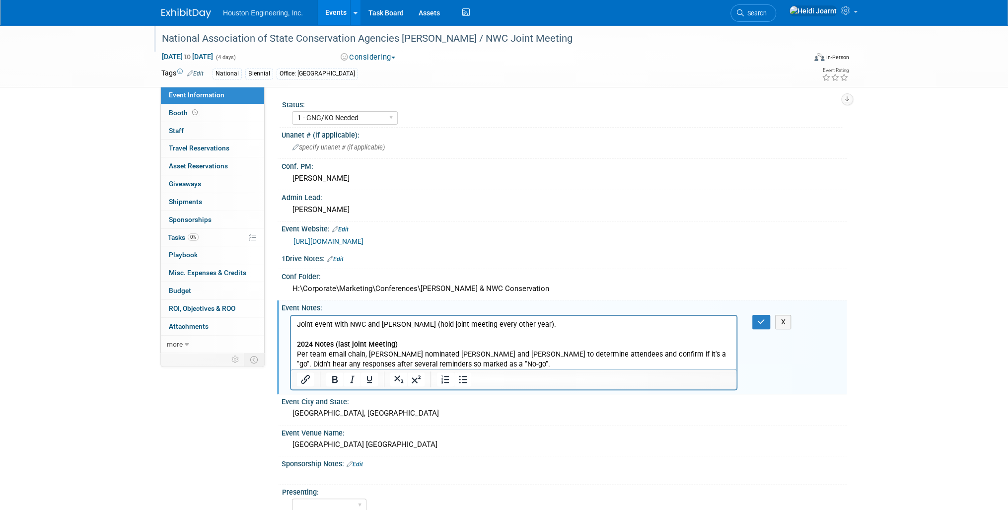
click at [469, 366] on p "Joint event with NWC and NASCA (hold joint meeting every other year). 2024 Note…" at bounding box center [514, 344] width 434 height 50
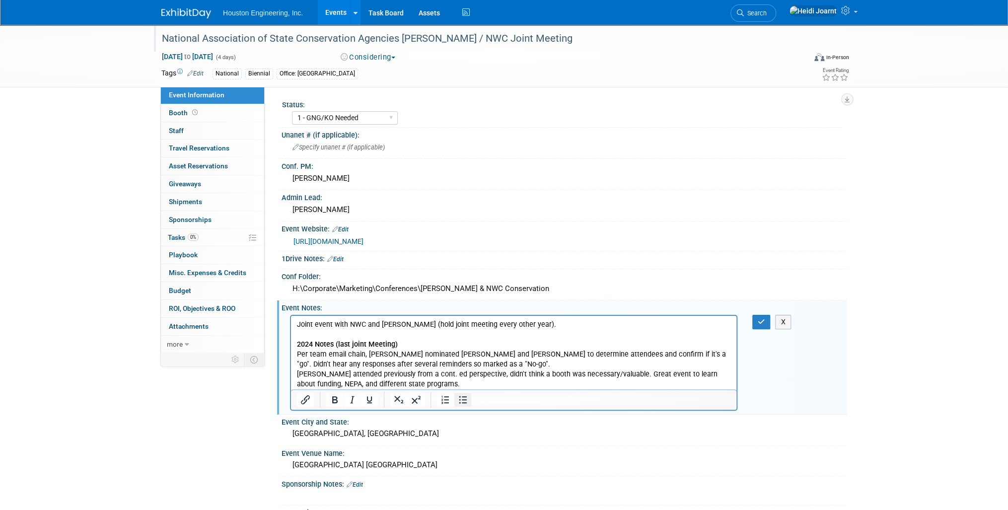
click at [461, 399] on icon "Bullet list" at bounding box center [463, 400] width 12 height 12
click at [312, 343] on ul "Joint event with NWC and NASCA (hold joint meeting every other year). 2024 Note…" at bounding box center [514, 344] width 434 height 50
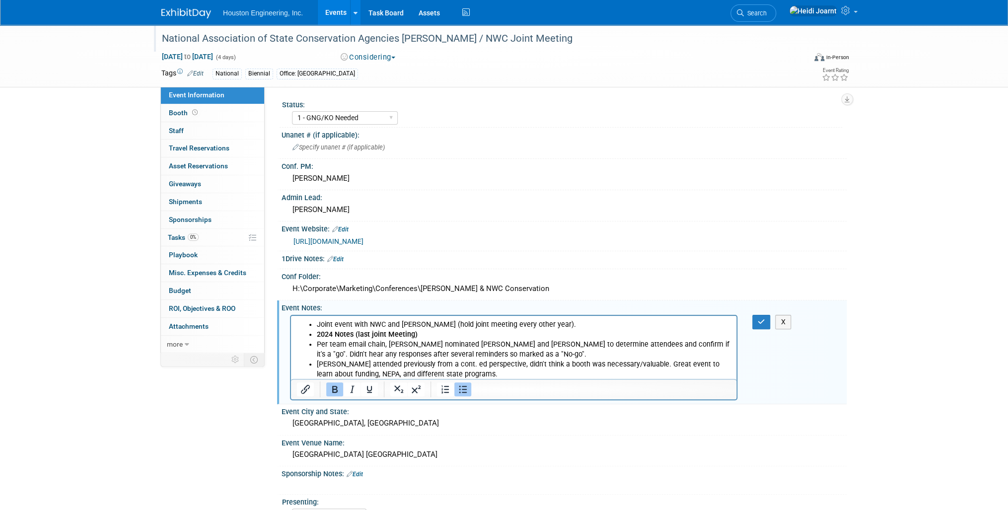
click at [461, 388] on icon "Bullet list" at bounding box center [463, 389] width 12 height 12
click at [319, 323] on li "Joint event with NWC and [PERSON_NAME] (hold joint meeting every other year)." at bounding box center [524, 324] width 414 height 10
click at [467, 389] on icon "Bullet list" at bounding box center [463, 389] width 12 height 12
click at [538, 323] on p "Joint event with NWC and [PERSON_NAME] (hold joint meeting every other year)." at bounding box center [514, 324] width 434 height 10
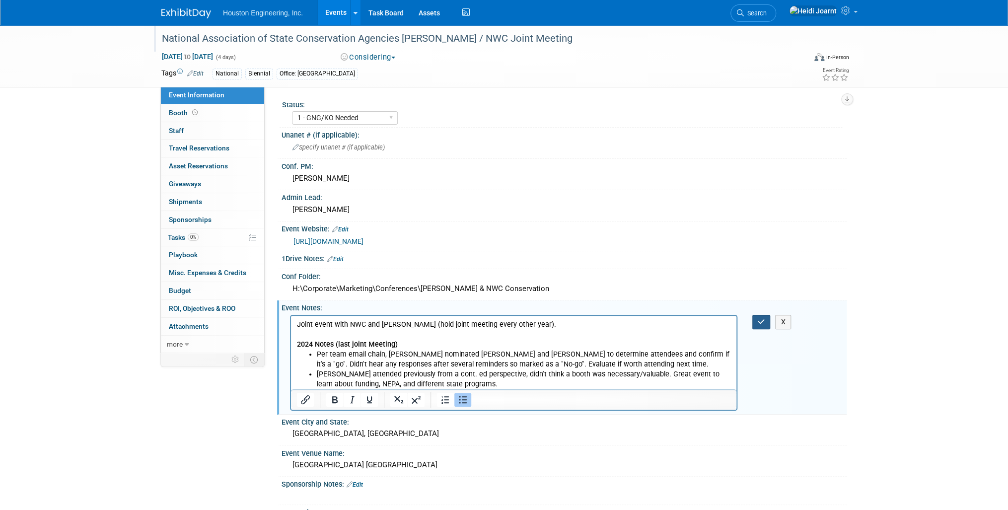
click at [758, 321] on icon "button" at bounding box center [761, 321] width 7 height 7
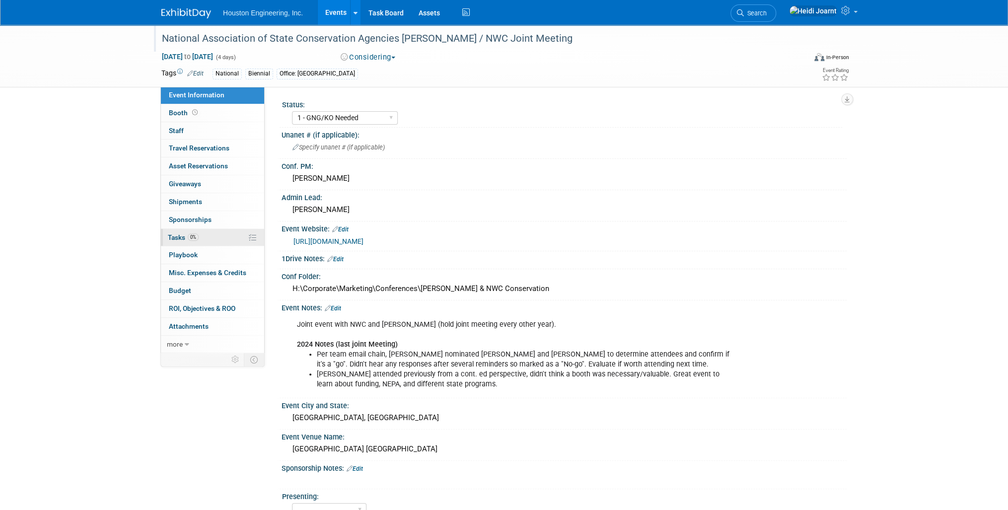
click at [210, 236] on link "0% Tasks 0%" at bounding box center [212, 237] width 103 height 17
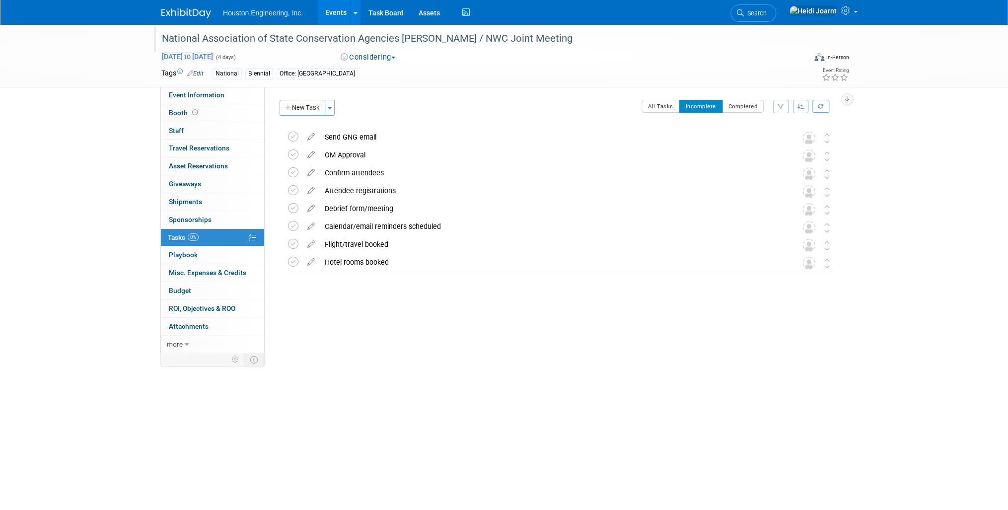
click at [214, 55] on span "Oct 25, 2026 to Oct 28, 2026" at bounding box center [187, 56] width 52 height 9
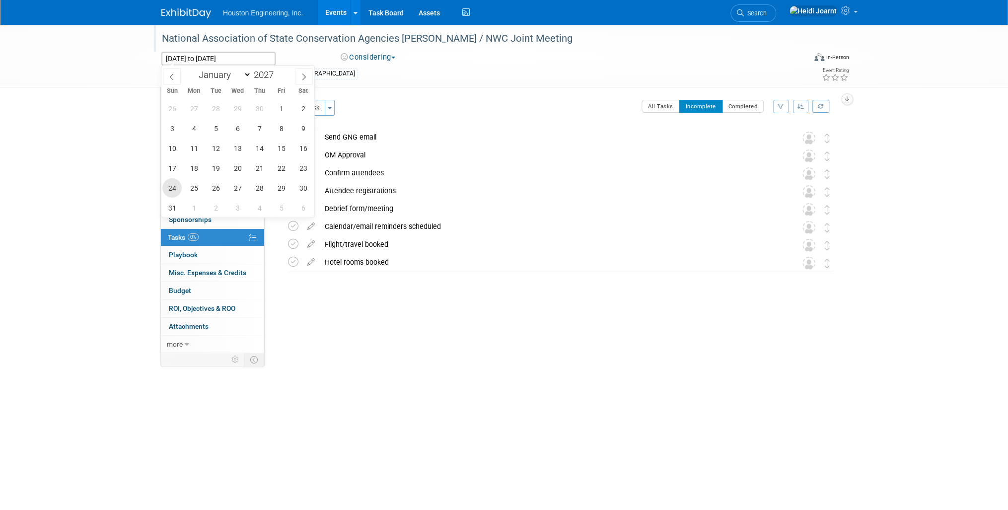
click at [171, 191] on span "24" at bounding box center [171, 187] width 19 height 19
type input "Oct 24, 2027"
click at [233, 190] on span "27" at bounding box center [237, 187] width 19 height 19
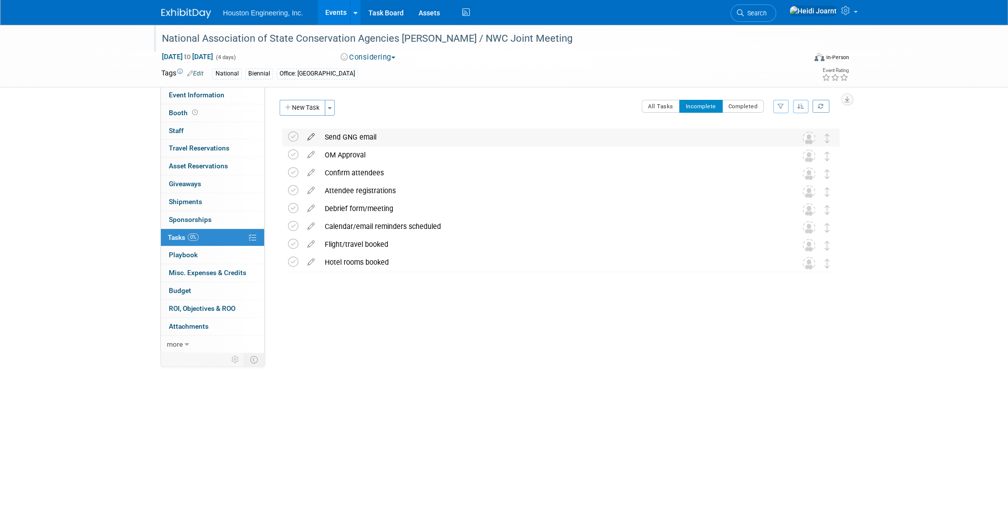
click at [308, 138] on icon at bounding box center [310, 135] width 17 height 12
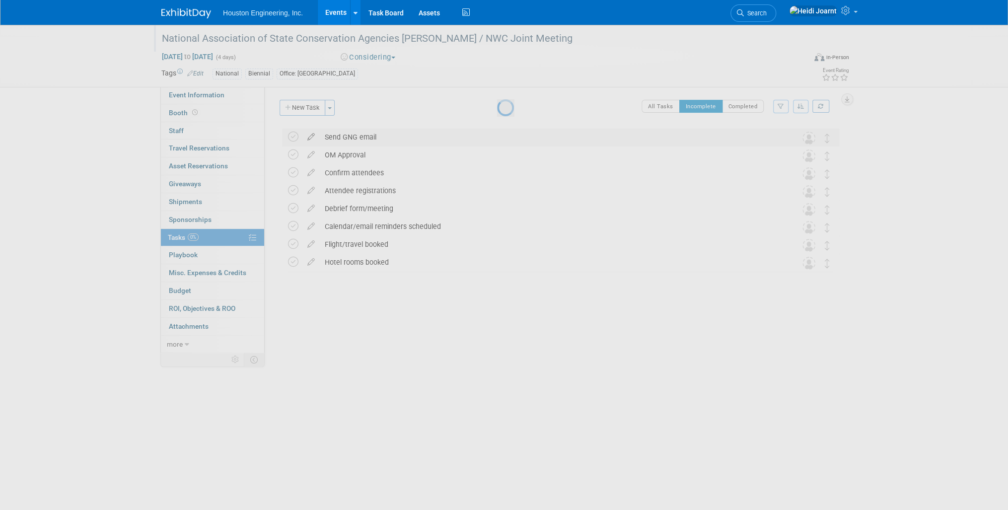
select select "8"
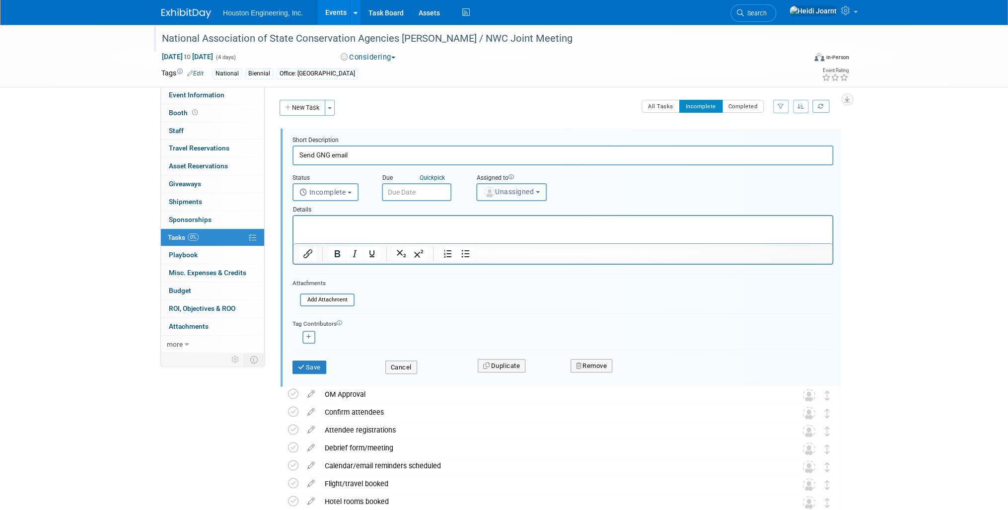
click at [495, 188] on span "Unassigned" at bounding box center [508, 192] width 51 height 8
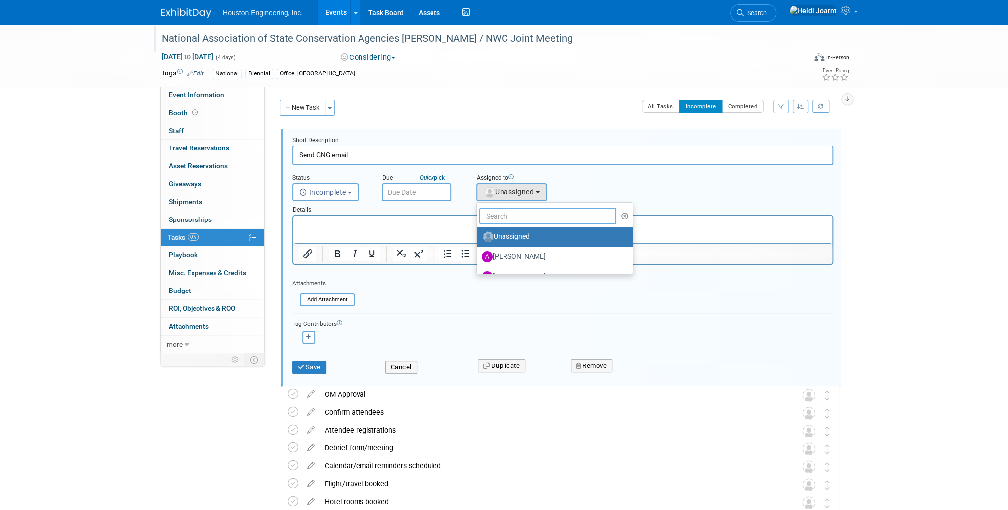
click at [505, 213] on input "text" at bounding box center [547, 216] width 137 height 17
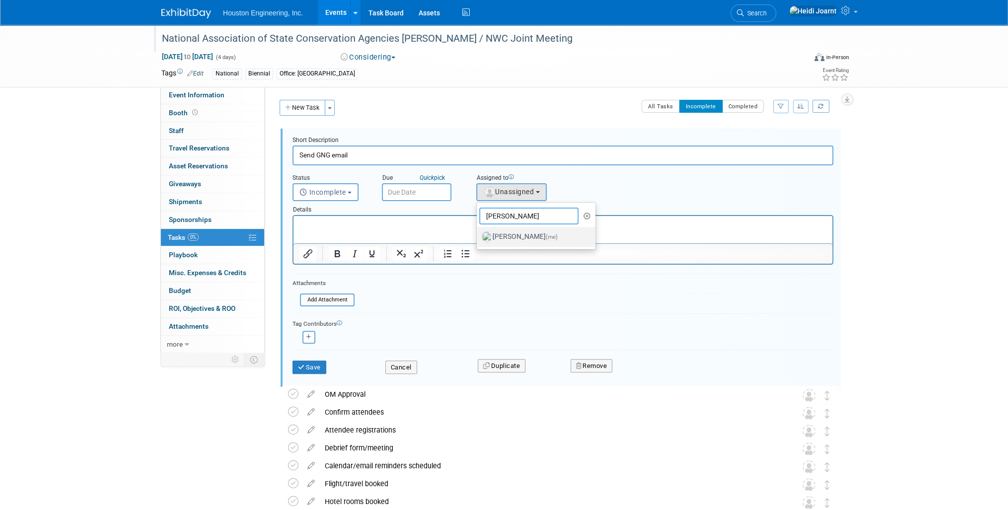
type input "[PERSON_NAME]"
drag, startPoint x: 517, startPoint y: 240, endPoint x: 214, endPoint y: 19, distance: 375.3
click at [517, 240] on label "[PERSON_NAME] (me)" at bounding box center [534, 237] width 104 height 16
click at [478, 239] on input "[PERSON_NAME] (me)" at bounding box center [475, 235] width 6 height 6
select select "6d2580fd-cc23-403a-9f47-834f17e7f51f"
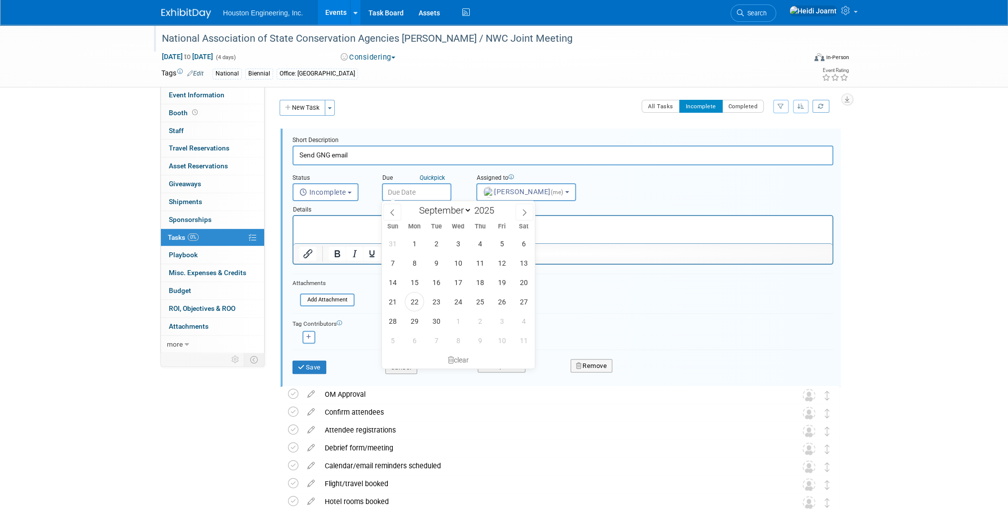
click at [421, 191] on input "text" at bounding box center [417, 192] width 70 height 18
click at [499, 207] on span at bounding box center [498, 208] width 7 height 6
click at [499, 208] on span at bounding box center [498, 208] width 7 height 6
type input "2027"
click at [392, 212] on icon at bounding box center [392, 212] width 7 height 7
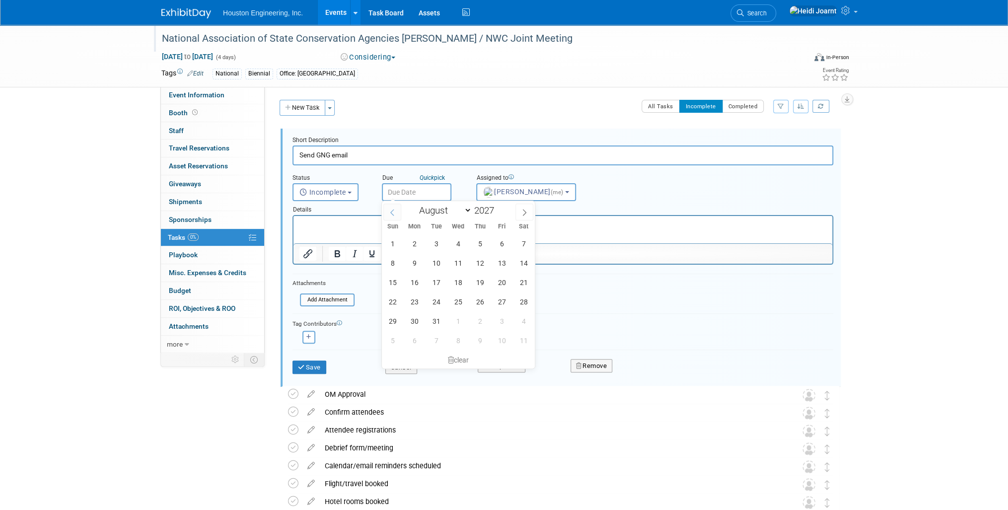
click at [392, 212] on icon at bounding box center [392, 212] width 7 height 7
select select "5"
click at [435, 238] on span "1" at bounding box center [436, 243] width 19 height 19
type input "Jun 1, 2027"
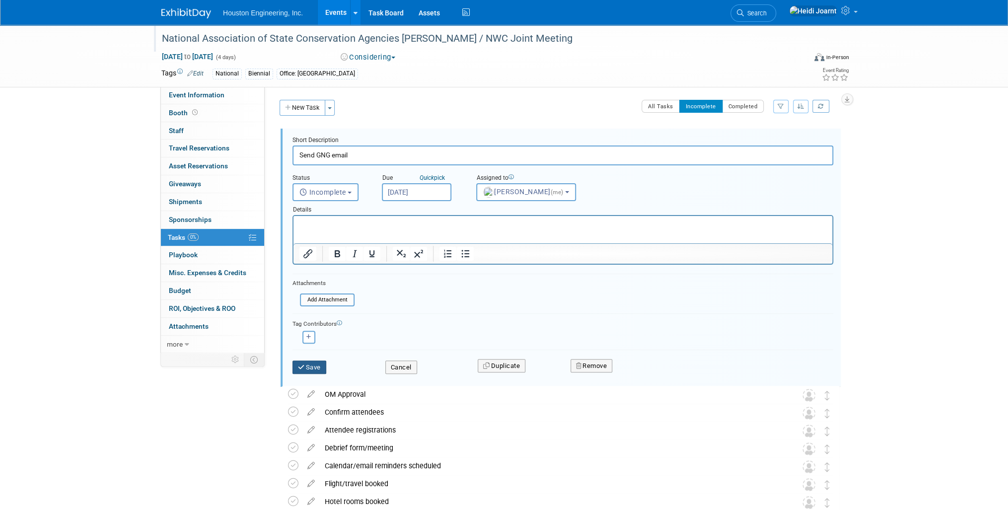
click at [318, 367] on button "Save" at bounding box center [310, 368] width 34 height 14
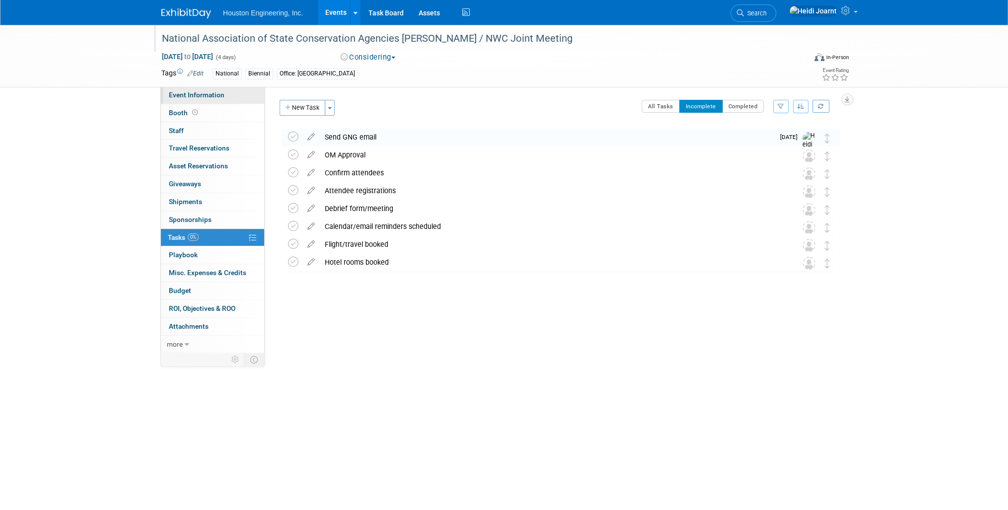
click at [204, 97] on span "Event Information" at bounding box center [197, 95] width 56 height 8
select select "1 - GNG/KO Needed"
select select "Environmental"
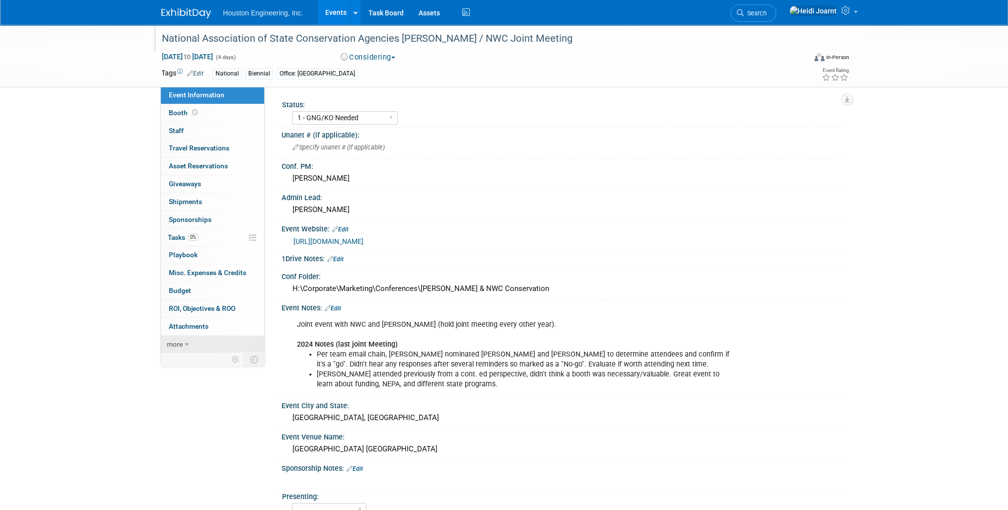
click at [188, 341] on icon at bounding box center [187, 344] width 4 height 7
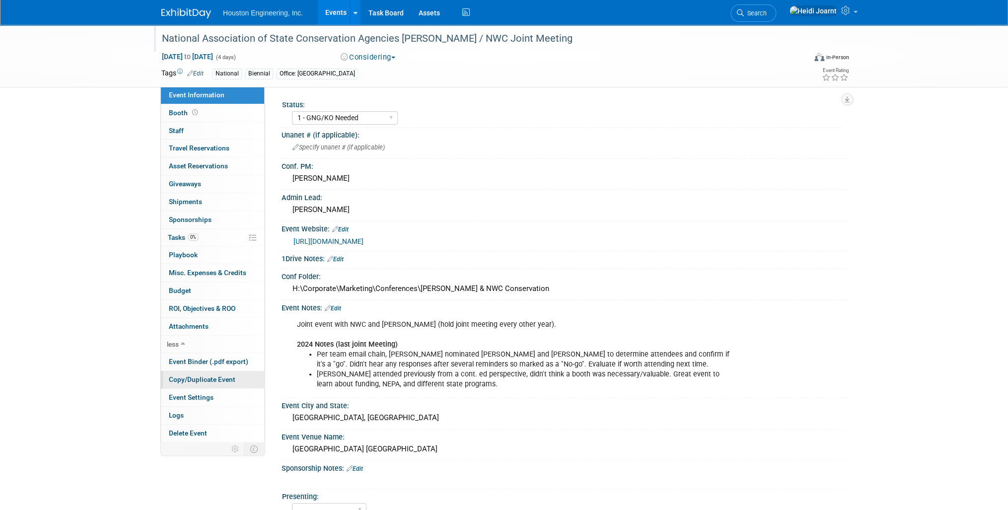
click at [206, 378] on span "Copy/Duplicate Event" at bounding box center [202, 380] width 67 height 8
select select "9"
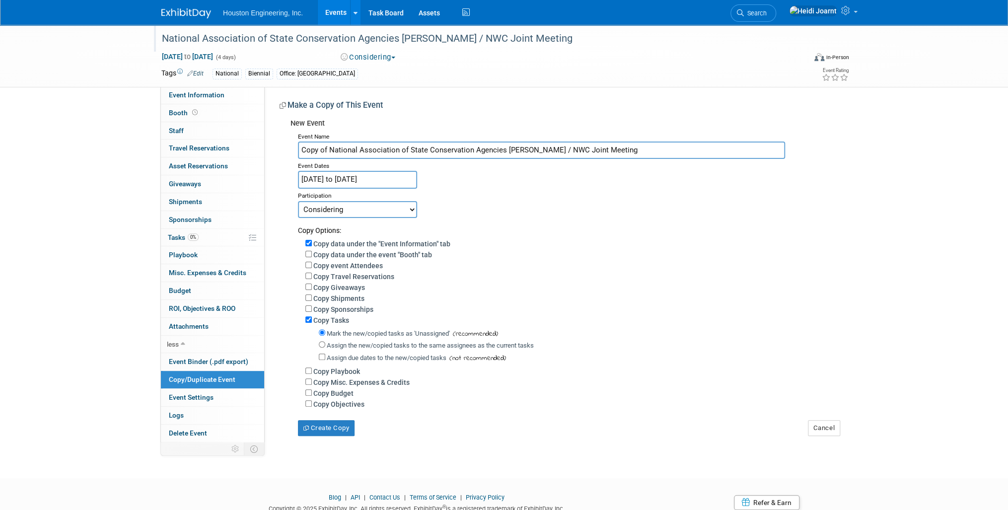
click at [350, 184] on input "Oct 24, 2027 to Oct 27, 2027" at bounding box center [357, 179] width 119 height 17
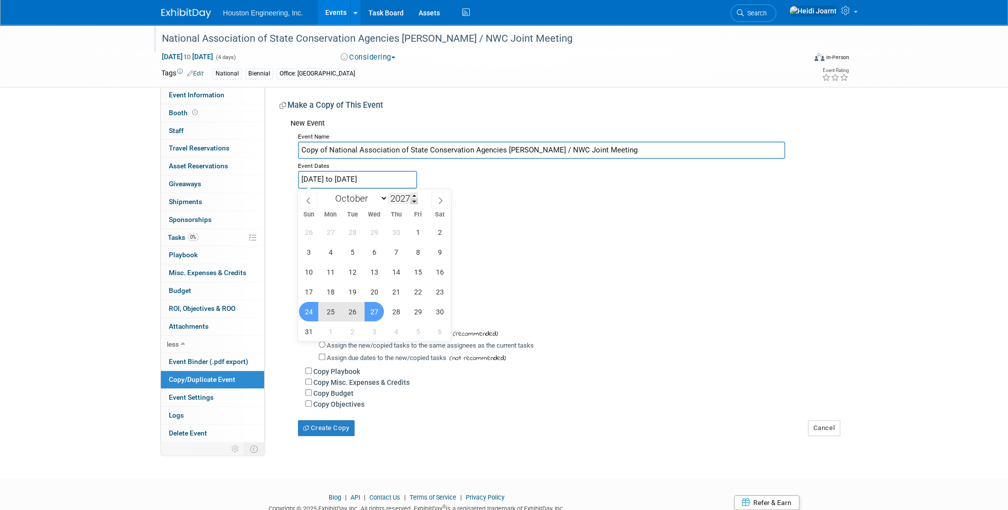
click at [414, 201] on span at bounding box center [414, 202] width 7 height 6
type input "2026"
click at [310, 314] on span "25" at bounding box center [308, 311] width 19 height 19
click at [360, 310] on span "27" at bounding box center [352, 311] width 19 height 19
type input "[DATE] to [DATE]"
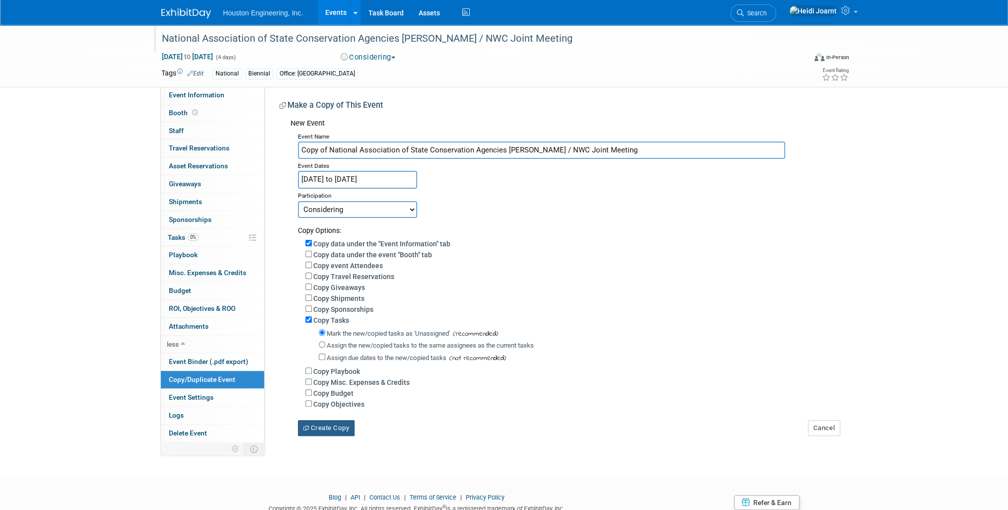
click at [338, 427] on button "Create Copy" at bounding box center [326, 428] width 57 height 16
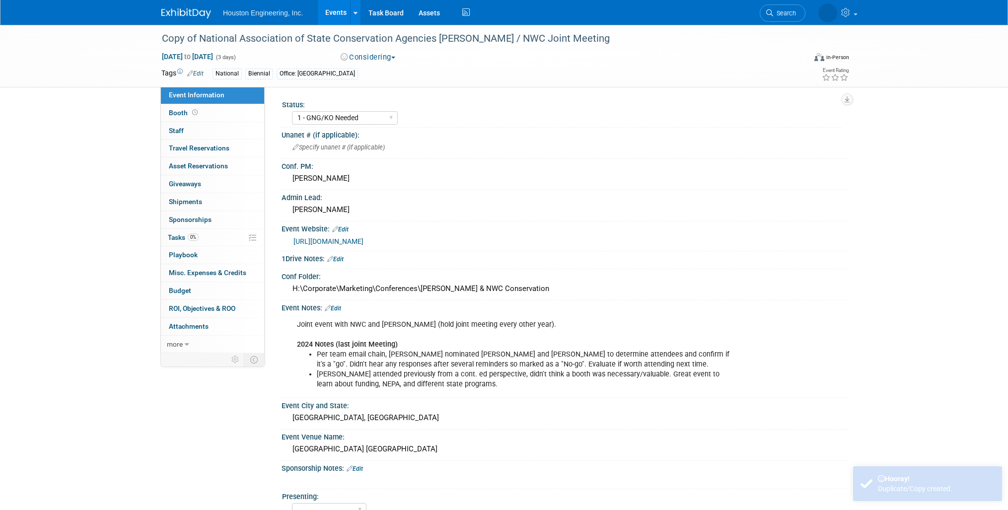
select select "1 - GNG/KO Needed"
select select "Environmental"
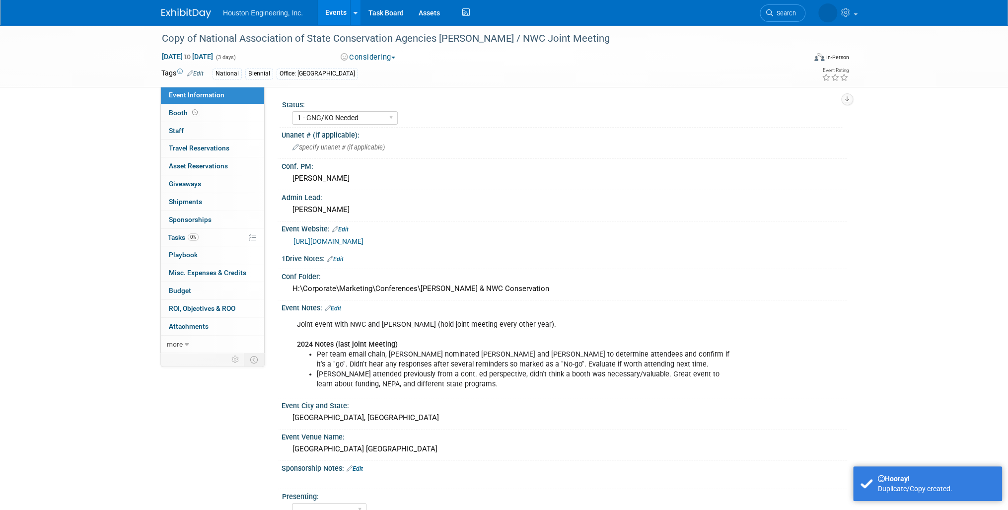
click at [337, 306] on link "Edit" at bounding box center [333, 308] width 16 height 7
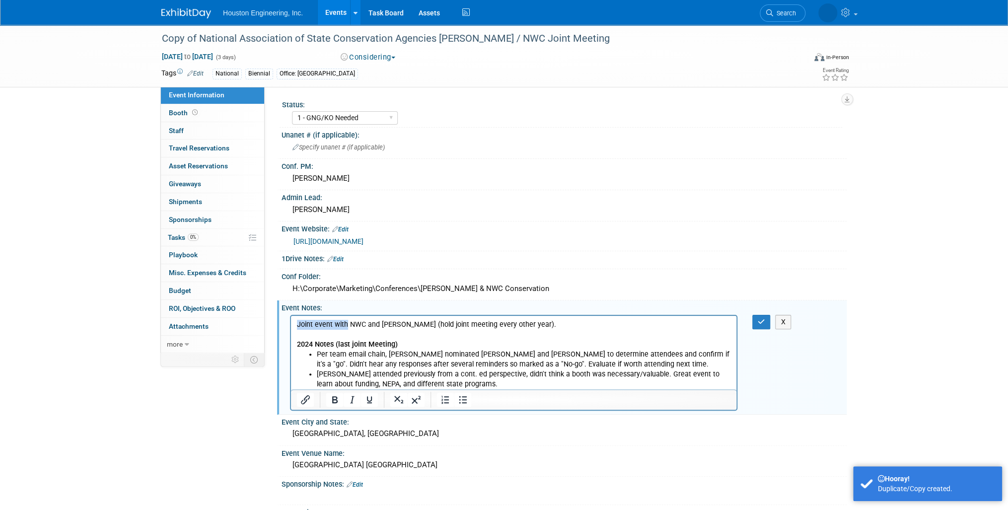
drag, startPoint x: 348, startPoint y: 325, endPoint x: 260, endPoint y: 322, distance: 88.0
click at [291, 322] on html "Joint event with NWC and [PERSON_NAME] (hold joint meeting every other year). 2…" at bounding box center [514, 352] width 446 height 74
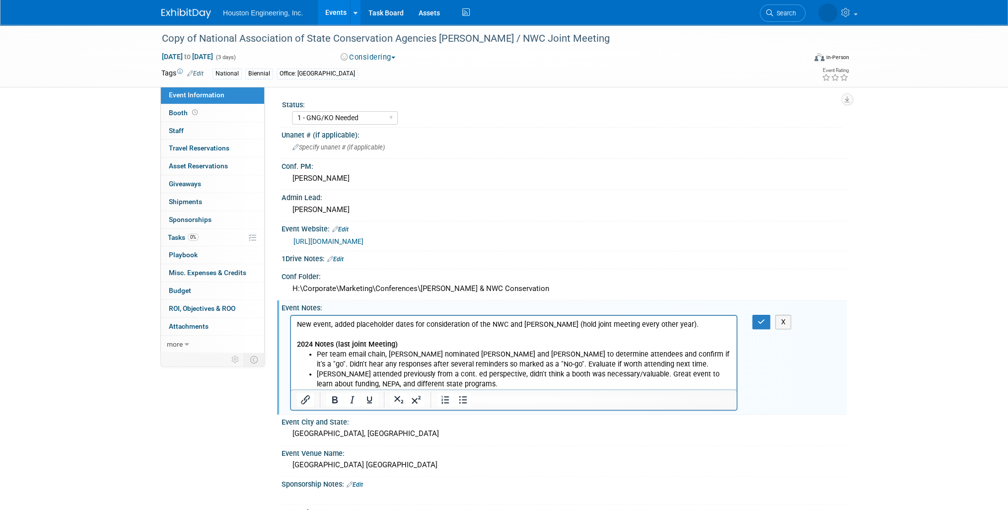
click at [543, 325] on p "New event, added placeholder dates for consideration of the NWC and [PERSON_NAM…" at bounding box center [514, 334] width 434 height 30
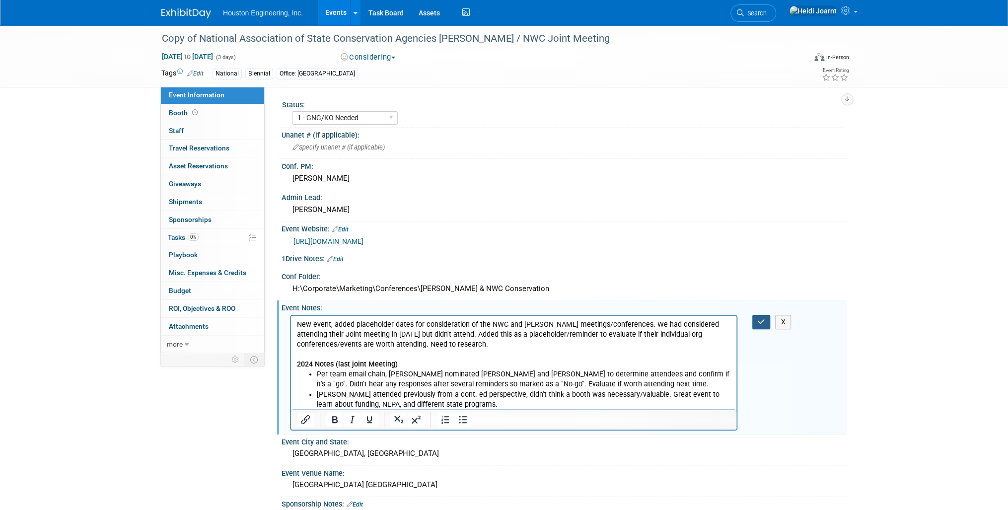
click at [761, 318] on icon "button" at bounding box center [761, 321] width 7 height 7
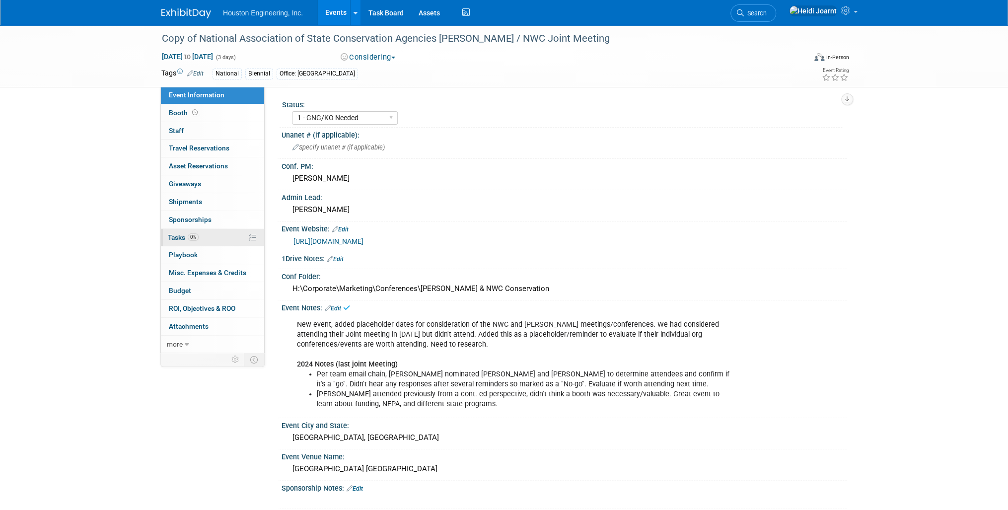
click at [215, 238] on link "0% Tasks 0%" at bounding box center [212, 237] width 103 height 17
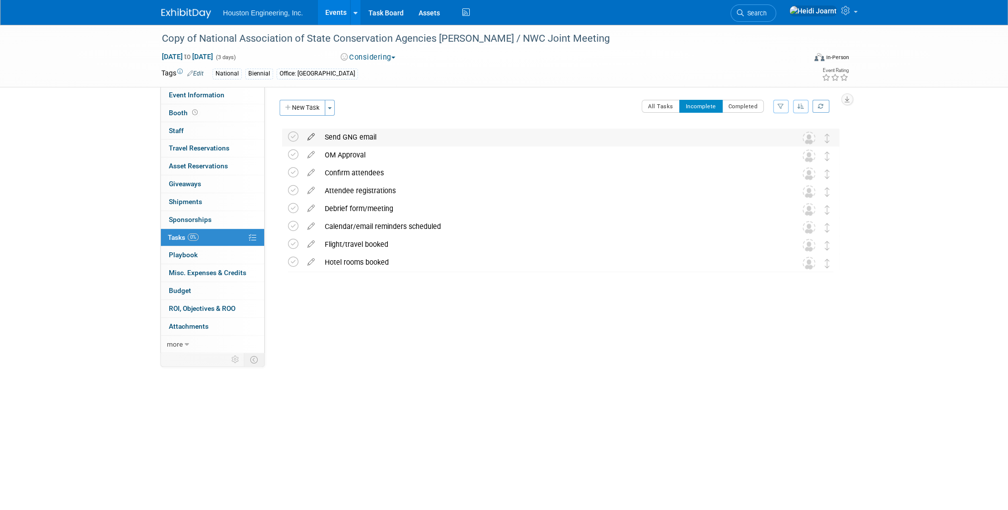
click at [305, 139] on icon at bounding box center [310, 135] width 17 height 12
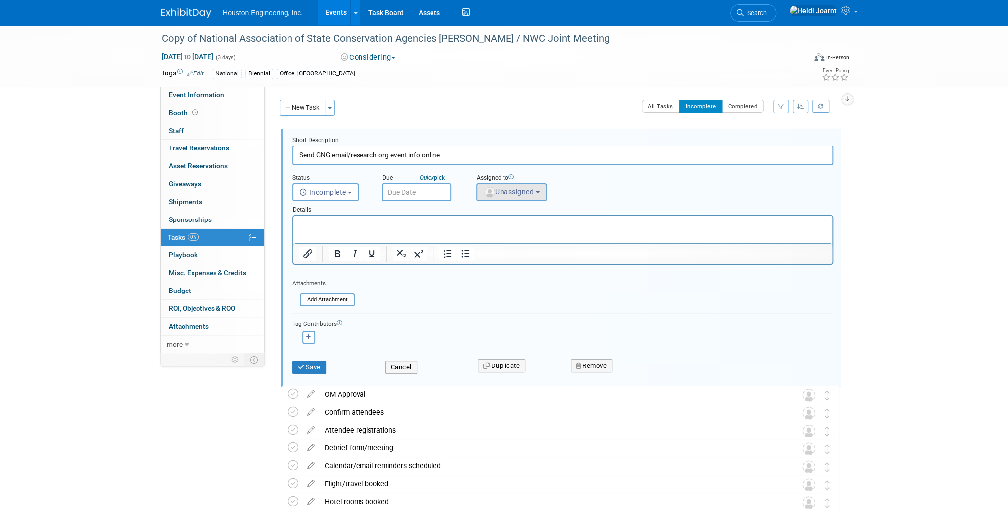
type input "Send GNG email/research org event info online"
click at [497, 192] on span "Unassigned" at bounding box center [508, 192] width 51 height 8
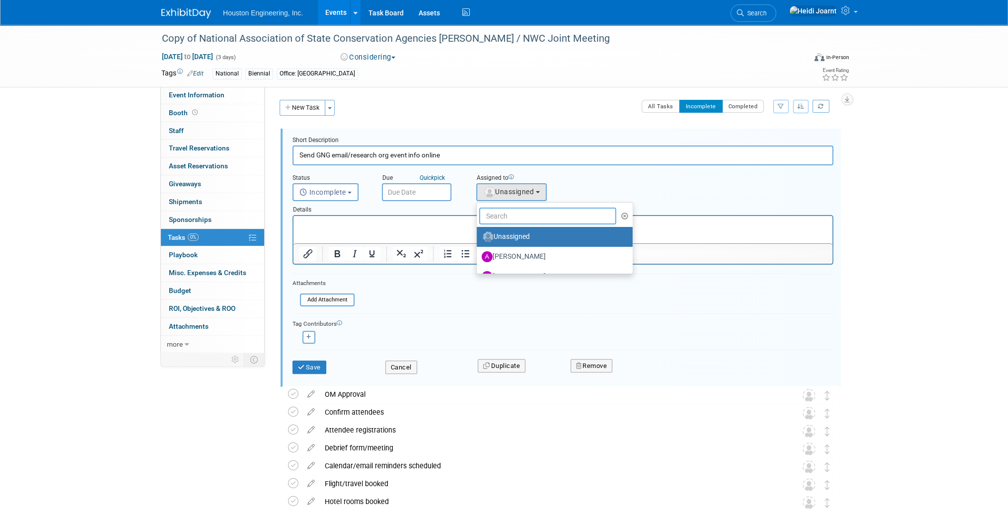
click at [514, 220] on input "text" at bounding box center [547, 216] width 137 height 17
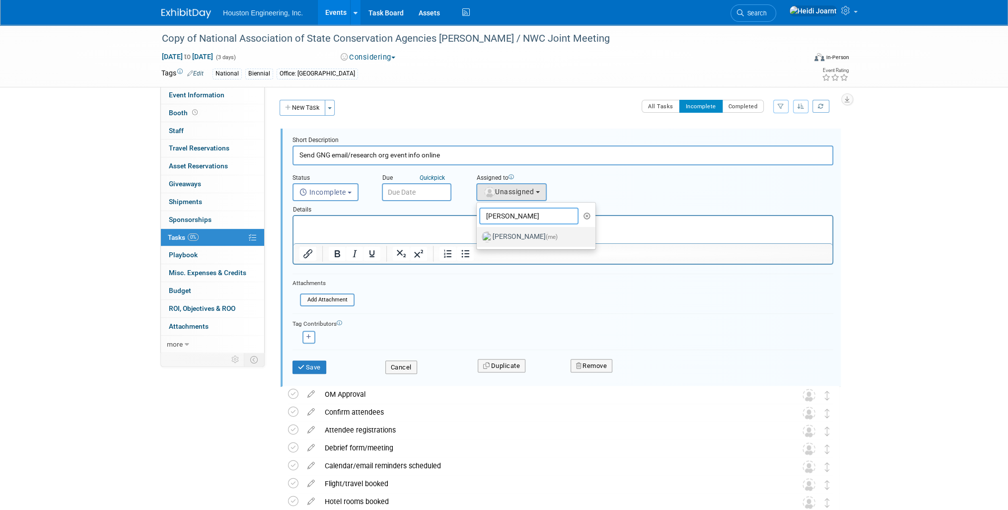
type input "[PERSON_NAME]"
click at [529, 237] on label "[PERSON_NAME] (me)" at bounding box center [534, 237] width 104 height 16
click at [478, 237] on input "[PERSON_NAME] (me)" at bounding box center [475, 235] width 6 height 6
select select "6d2580fd-cc23-403a-9f47-834f17e7f51f"
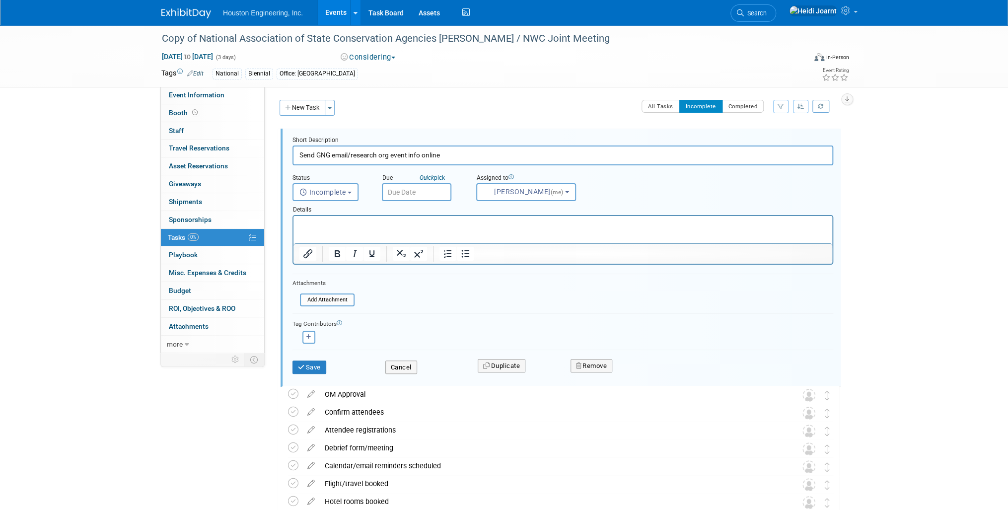
click at [433, 194] on input "text" at bounding box center [417, 192] width 70 height 18
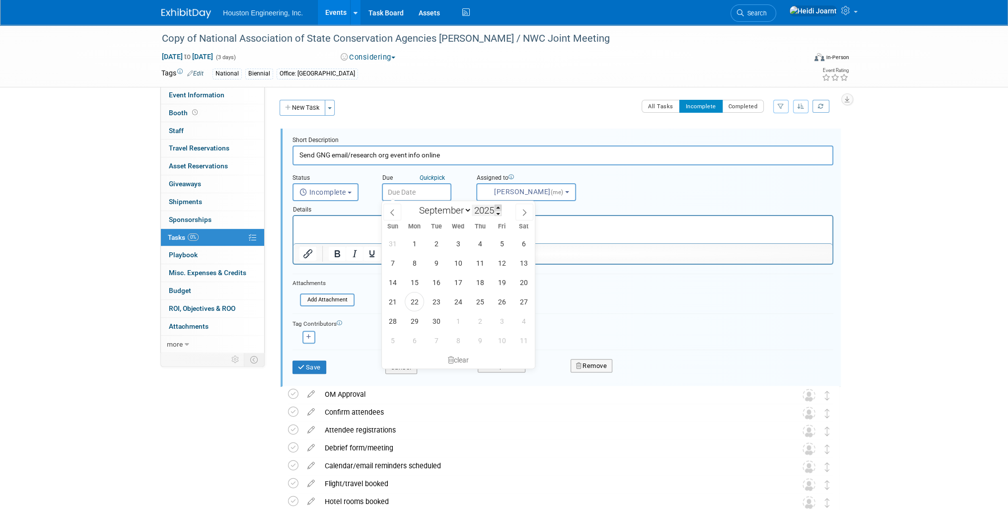
click at [498, 205] on span at bounding box center [498, 208] width 7 height 6
type input "2026"
click at [397, 211] on span at bounding box center [392, 212] width 18 height 17
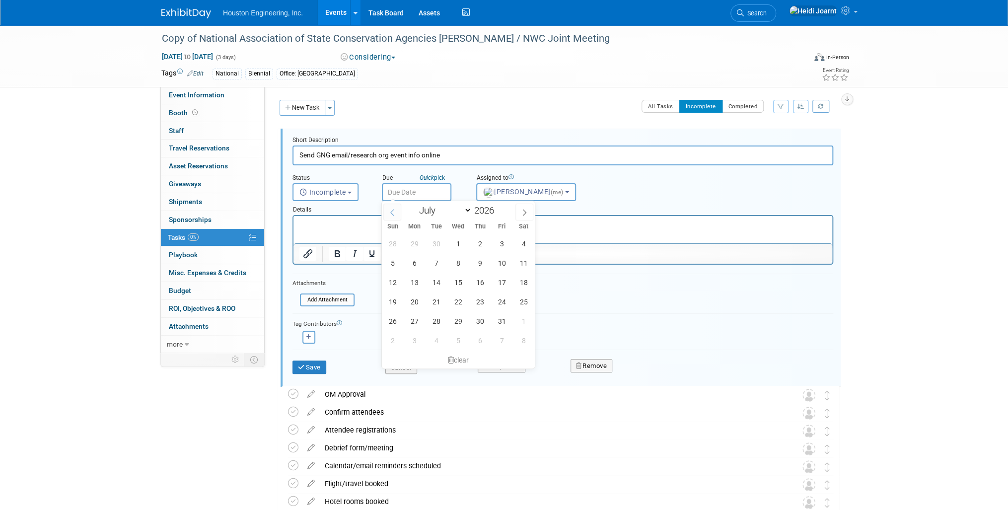
select select "5"
click at [420, 237] on span "1" at bounding box center [414, 243] width 19 height 19
type input "[DATE]"
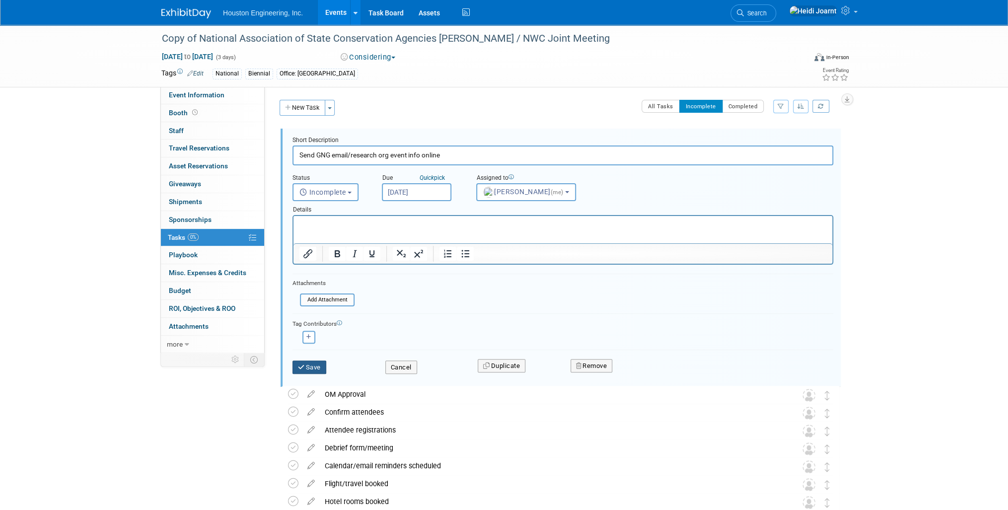
click at [308, 366] on button "Save" at bounding box center [310, 368] width 34 height 14
